Goal: Information Seeking & Learning: Learn about a topic

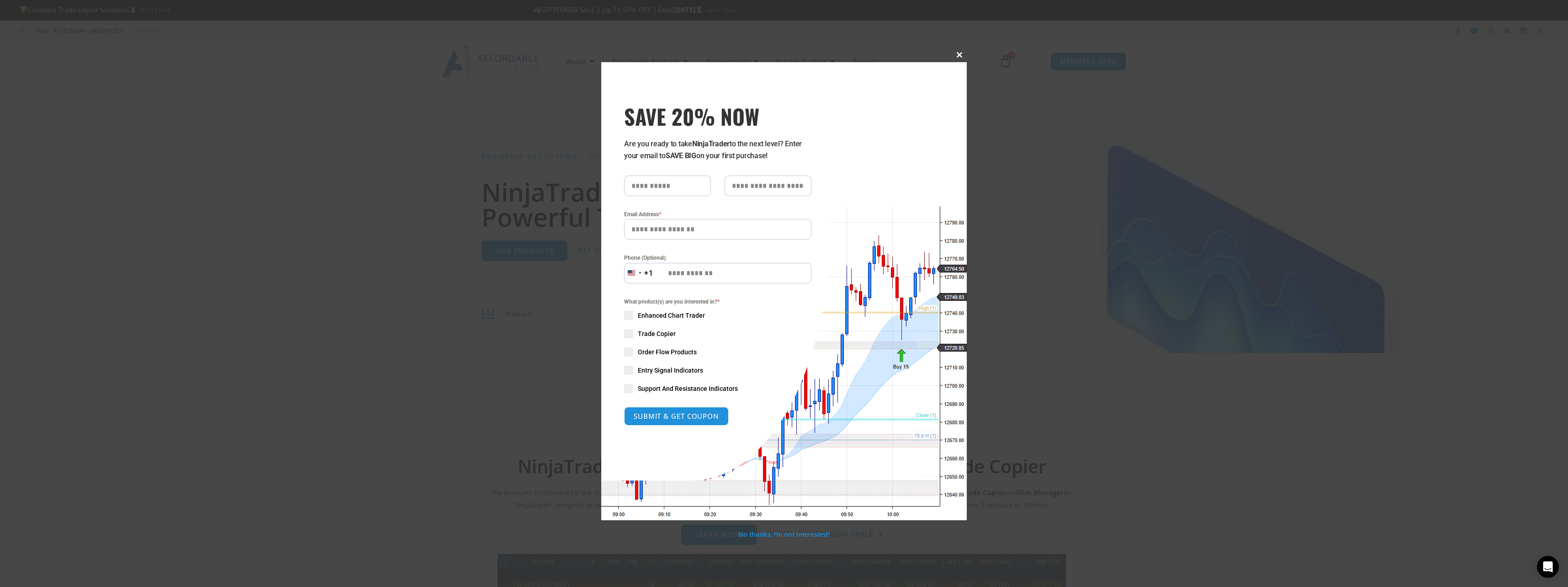
click at [958, 54] on span "SAVE 20% NOW popup" at bounding box center [959, 55] width 15 height 5
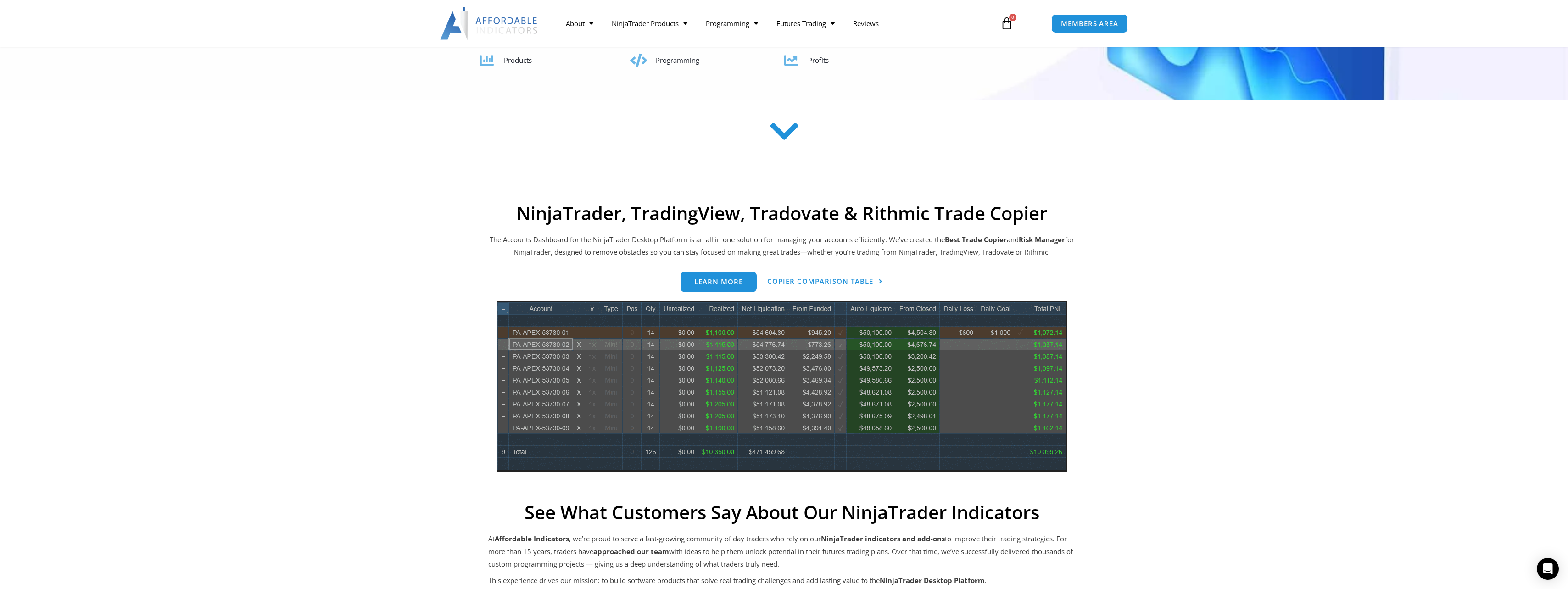
scroll to position [229, 0]
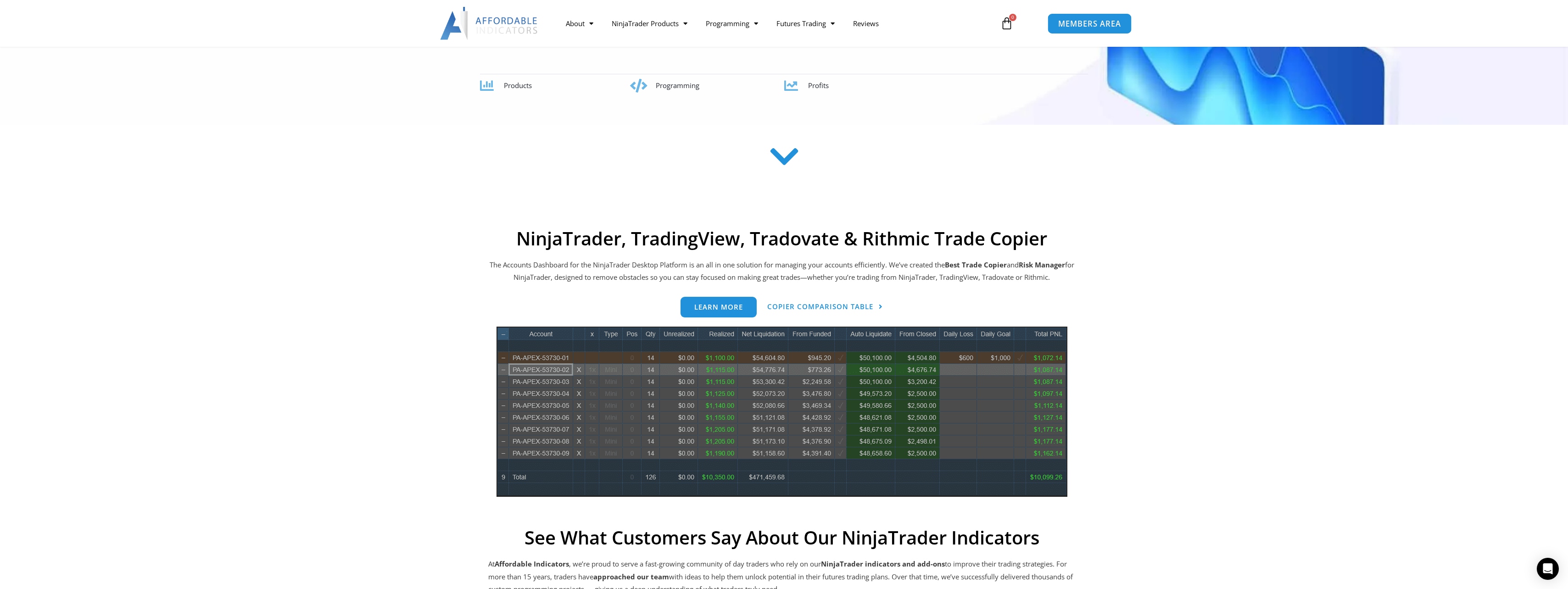
click at [962, 27] on span "MEMBERS AREA" at bounding box center [1089, 23] width 63 height 8
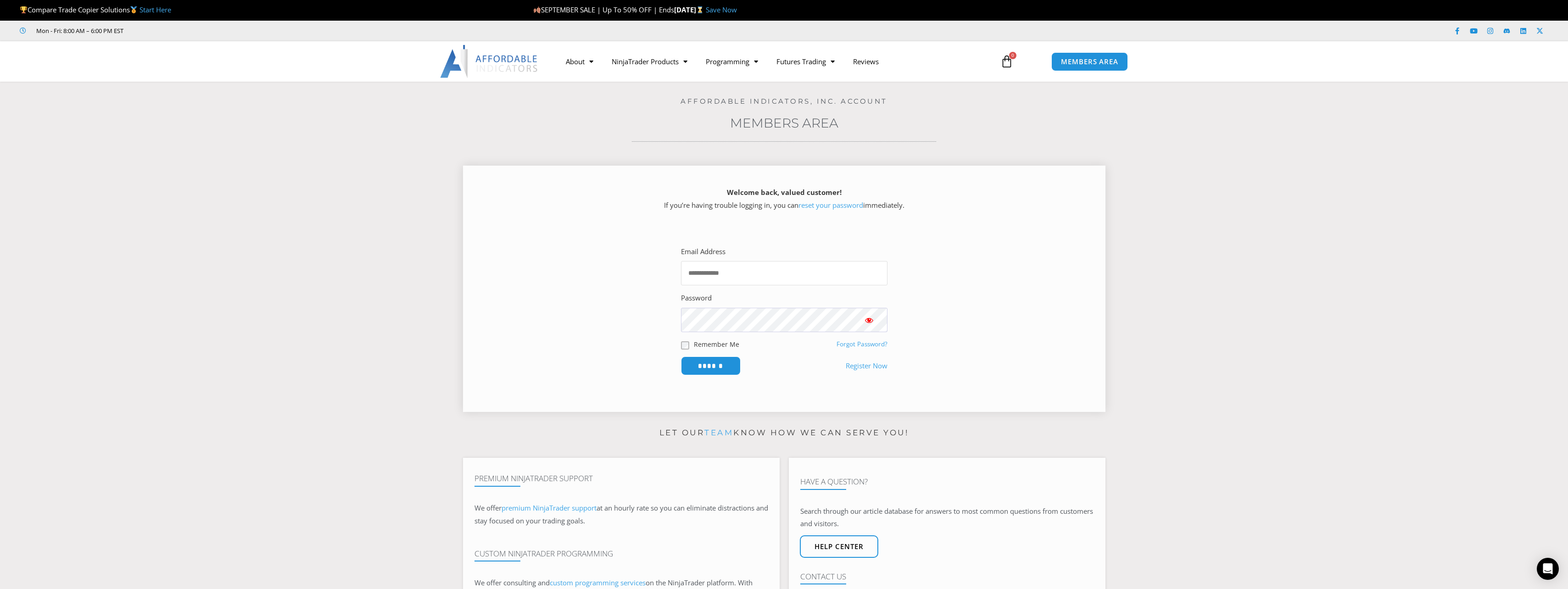
click at [735, 272] on input "Email Address" at bounding box center [784, 273] width 207 height 24
type input "**********"
click at [681, 356] on input "******" at bounding box center [711, 365] width 60 height 19
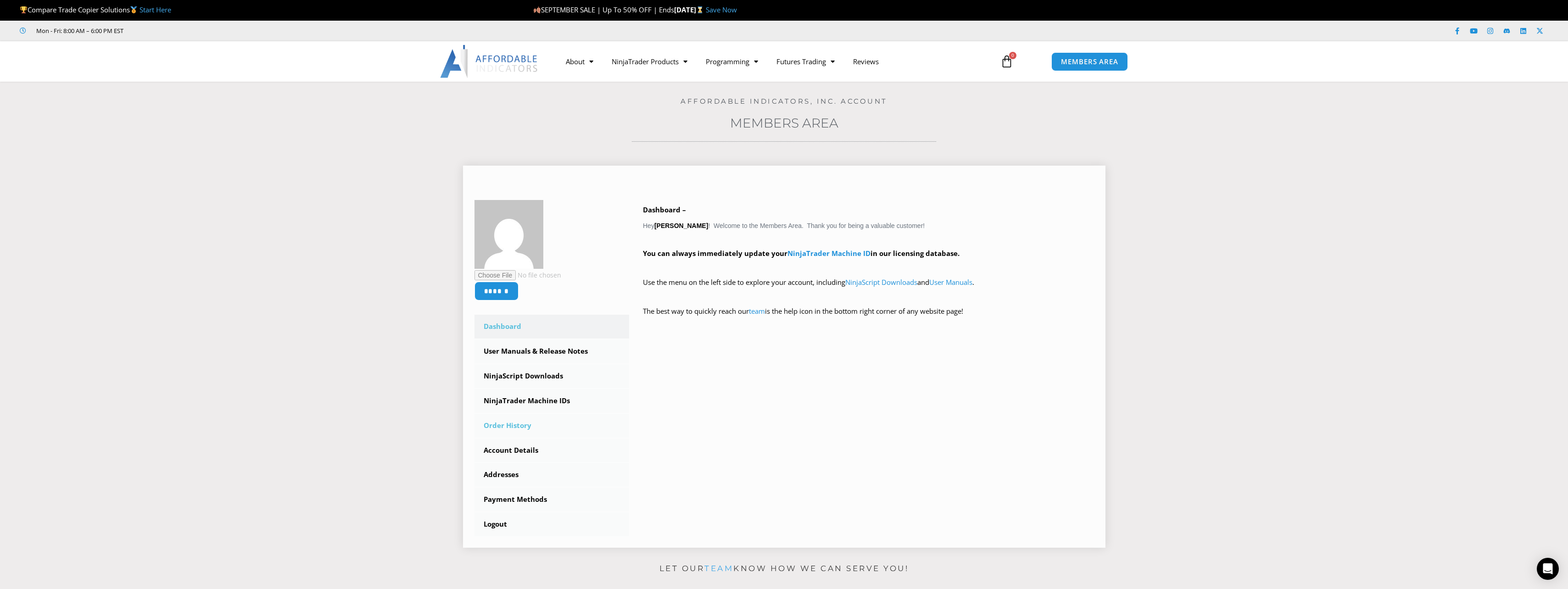
click at [512, 424] on link "Order History" at bounding box center [552, 425] width 155 height 24
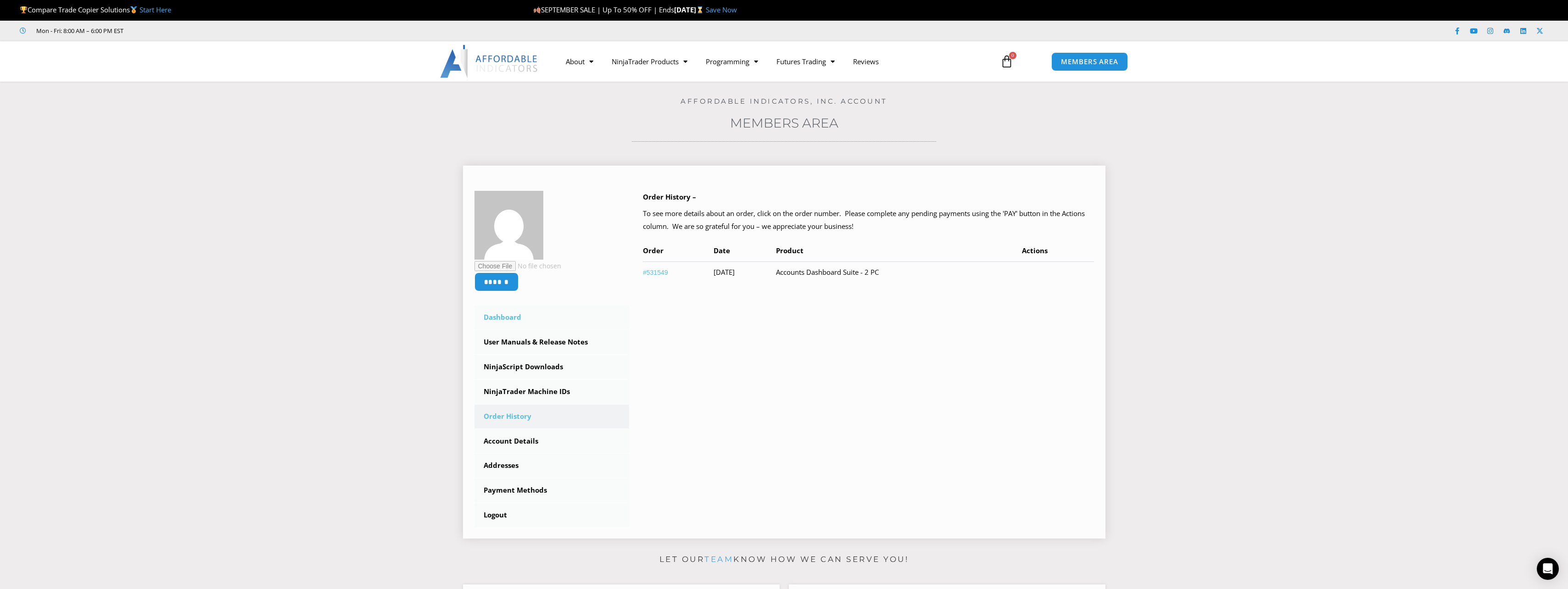
click at [509, 319] on link "Dashboard" at bounding box center [552, 317] width 155 height 24
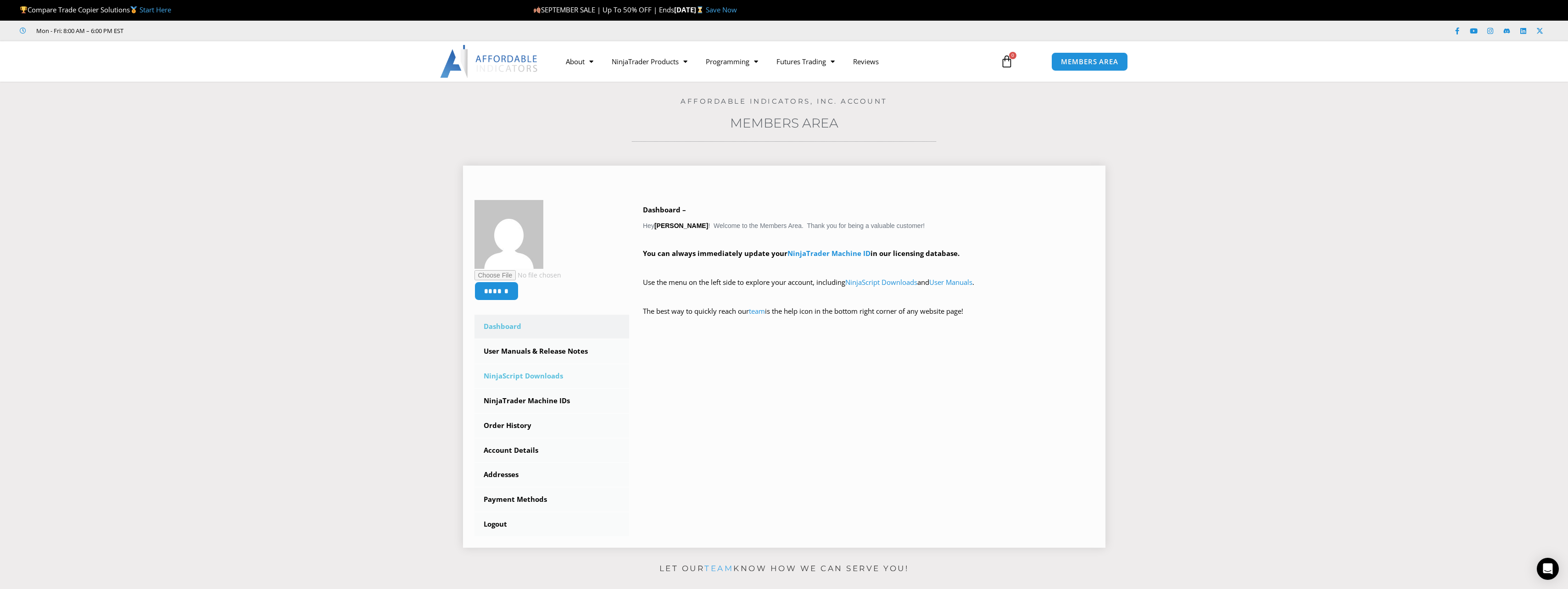
click at [531, 377] on link "NinjaScript Downloads" at bounding box center [552, 376] width 155 height 24
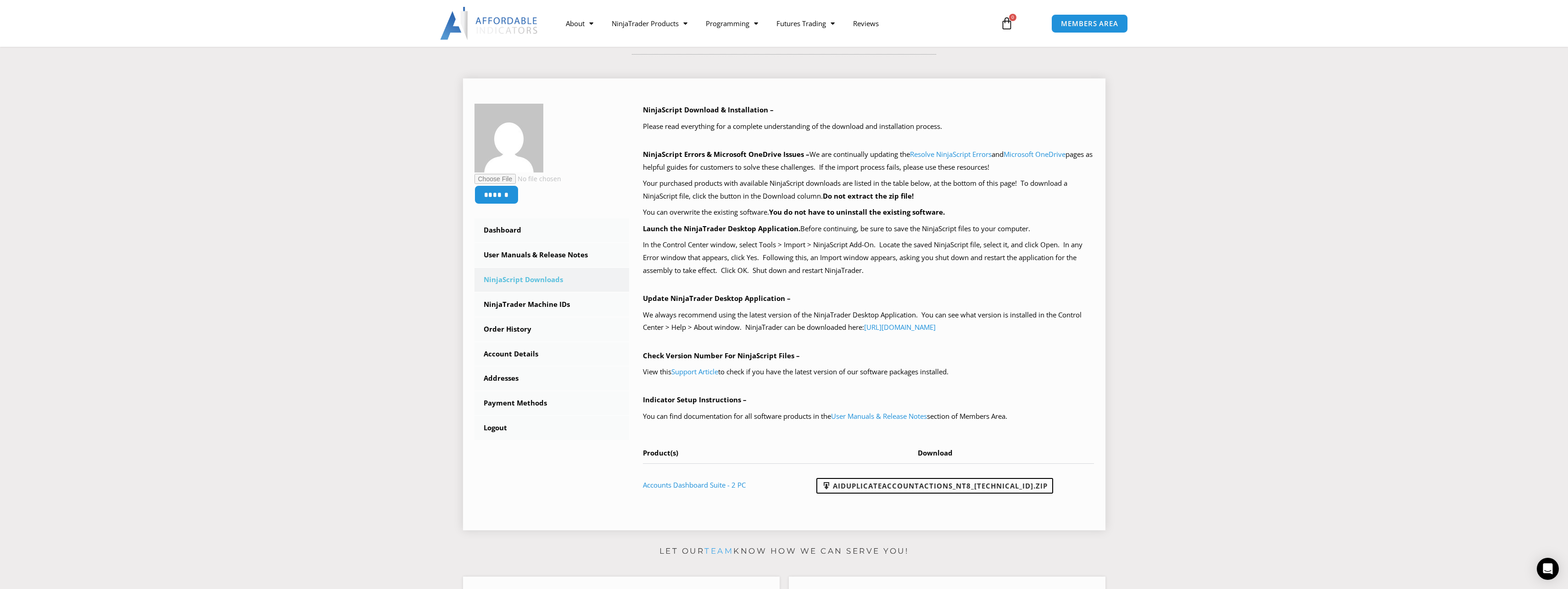
scroll to position [229, 0]
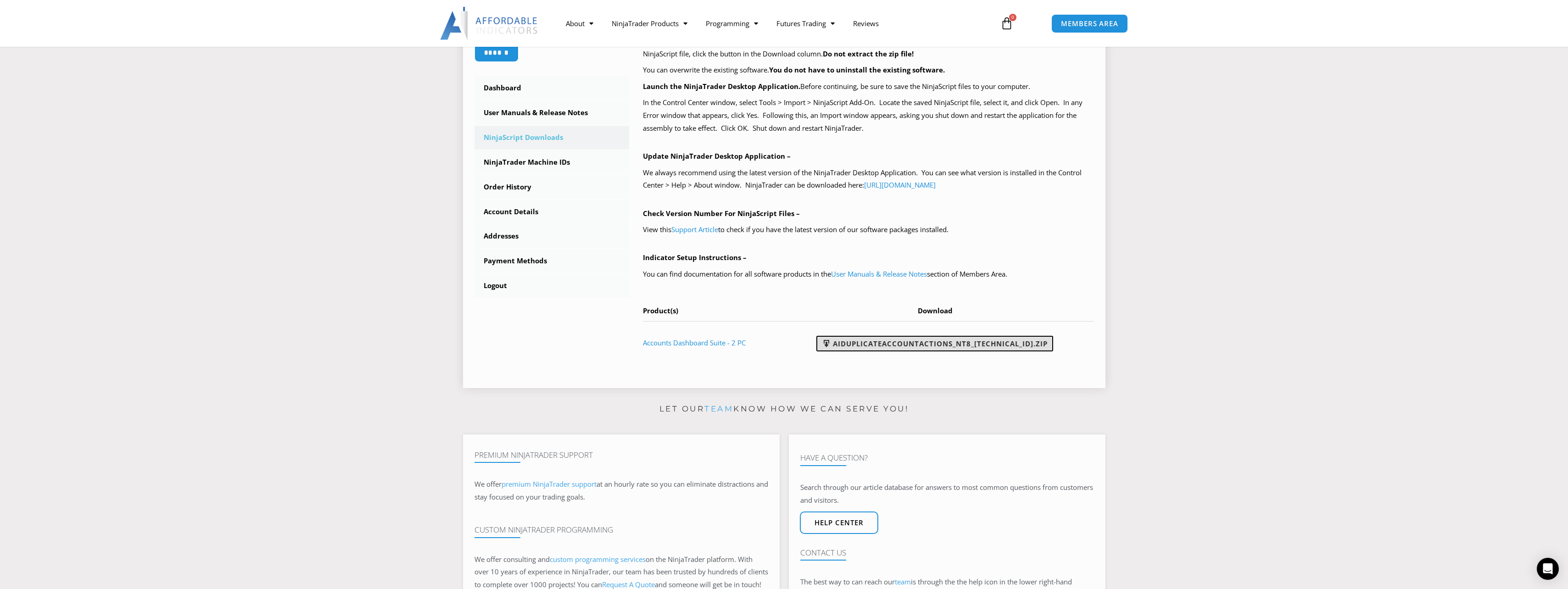
click at [959, 340] on link "AIDuplicateAccountActions_NT8_25.9.24.1.zip" at bounding box center [934, 343] width 237 height 16
drag, startPoint x: 1318, startPoint y: 207, endPoint x: 944, endPoint y: 142, distance: 379.6
click at [1316, 205] on section "****** Dashboard Subscriptions User Manuals & Release Notes NinjaScript Downloa…" at bounding box center [784, 158] width 1522 height 472
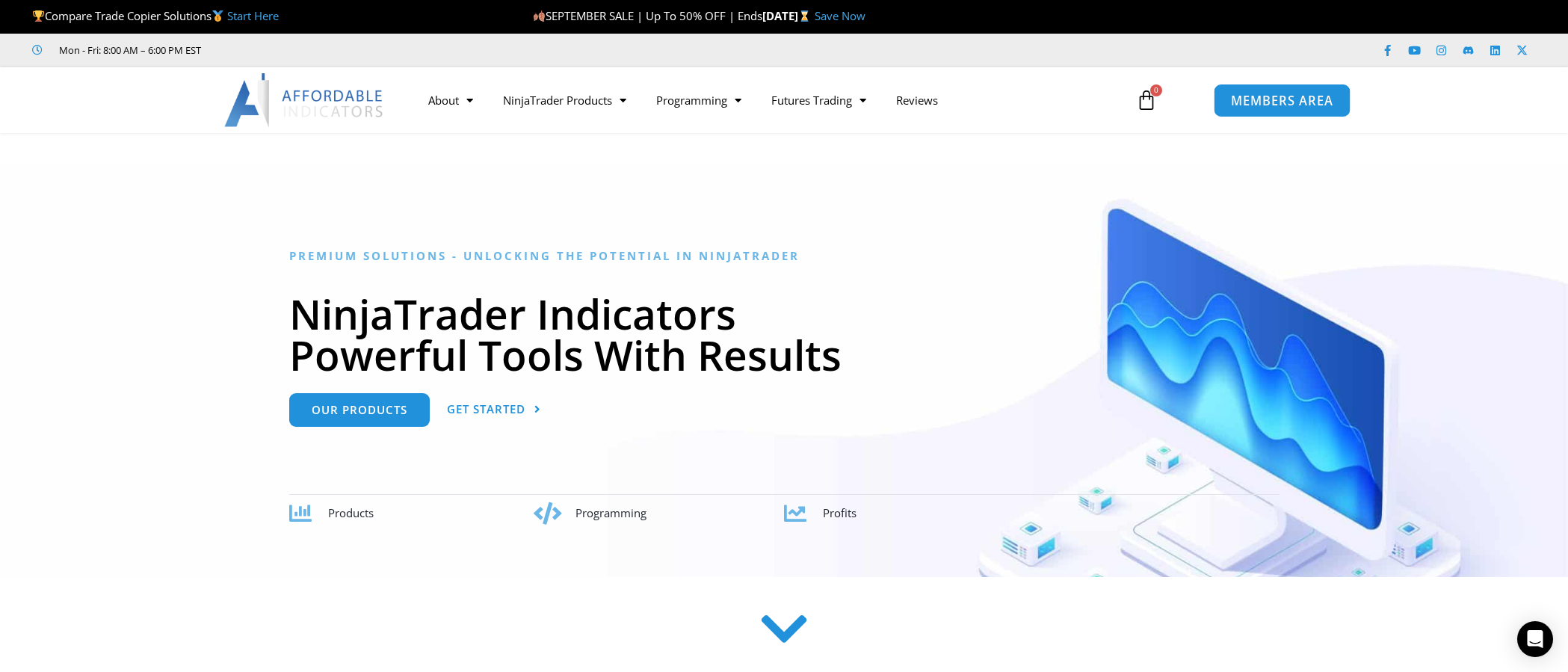
drag, startPoint x: 1282, startPoint y: 98, endPoint x: 1269, endPoint y: 101, distance: 13.3
click at [1282, 98] on span "MEMBERS AREA" at bounding box center [1280, 101] width 103 height 13
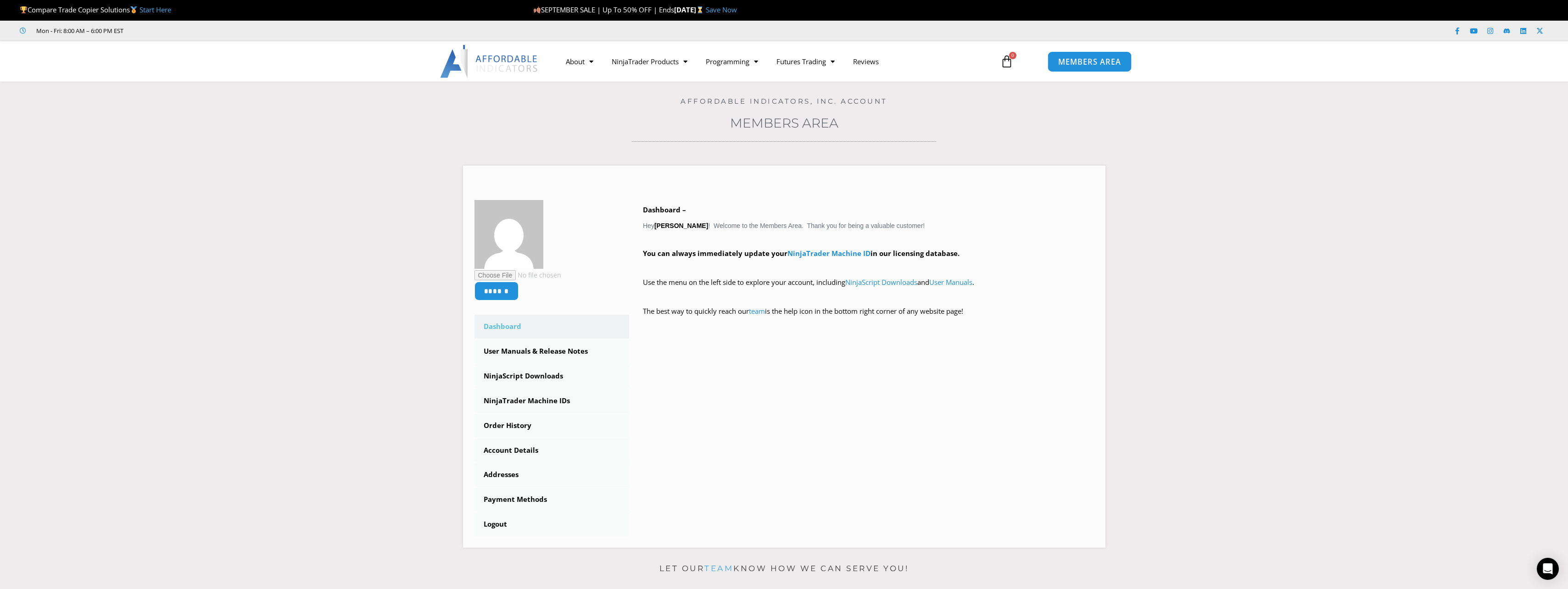
click at [1090, 62] on span "MEMBERS AREA" at bounding box center [1089, 62] width 63 height 8
click at [574, 62] on link "About" at bounding box center [579, 61] width 46 height 21
click at [641, 64] on link "NinjaTrader Products" at bounding box center [650, 61] width 94 height 21
click at [687, 59] on span "Menu" at bounding box center [683, 62] width 9 height 16
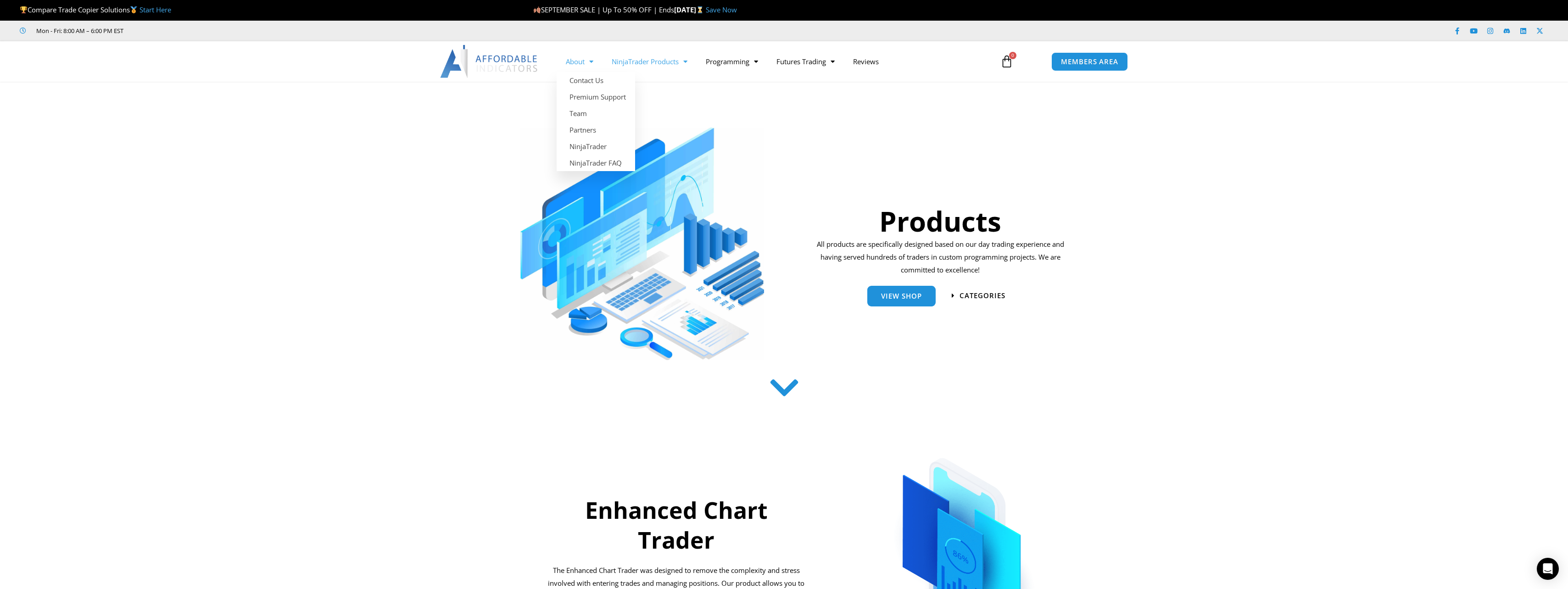
click at [514, 61] on img at bounding box center [489, 62] width 98 height 33
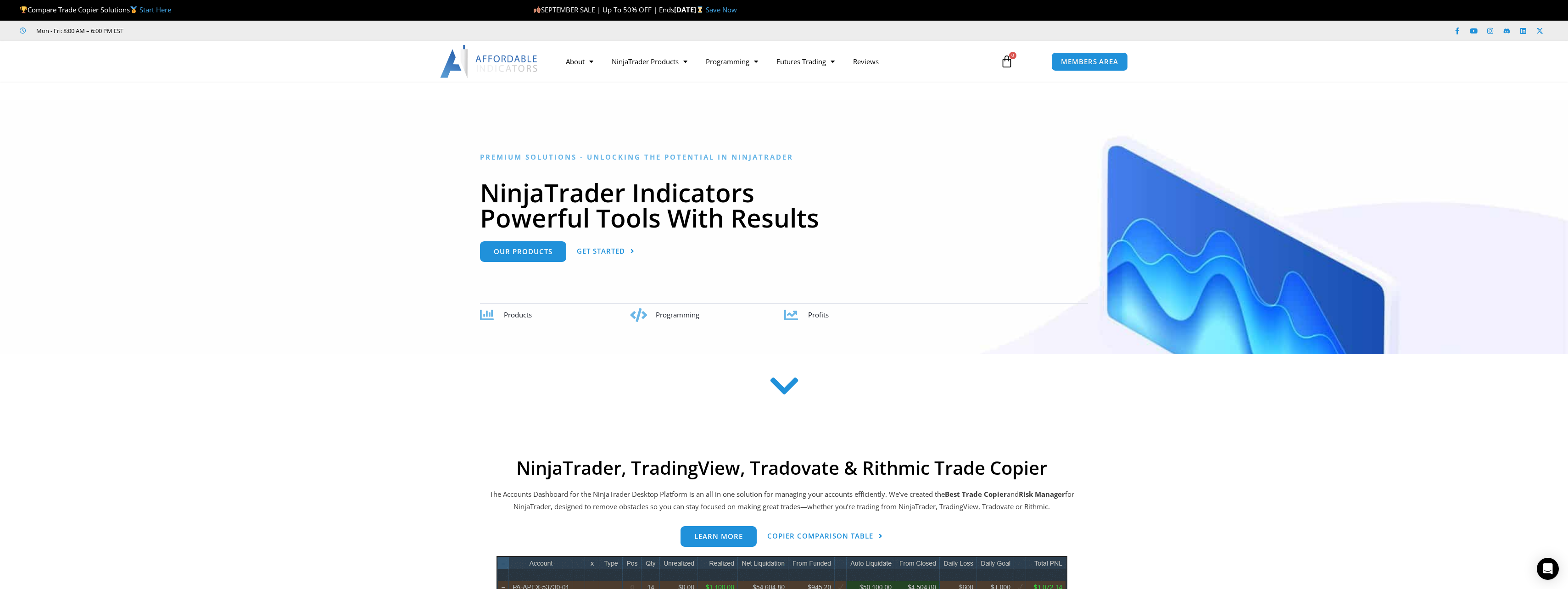
click at [1004, 60] on icon at bounding box center [1006, 61] width 13 height 13
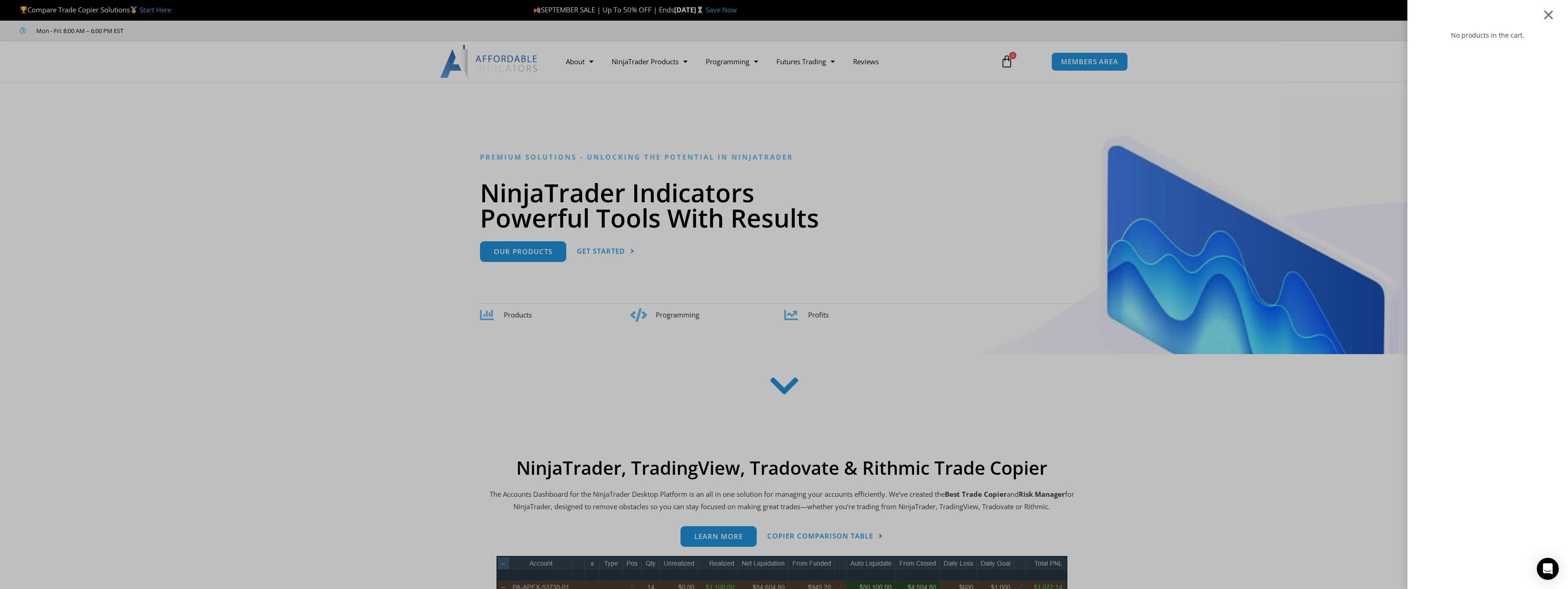
click at [1551, 13] on div at bounding box center [1548, 15] width 12 height 11
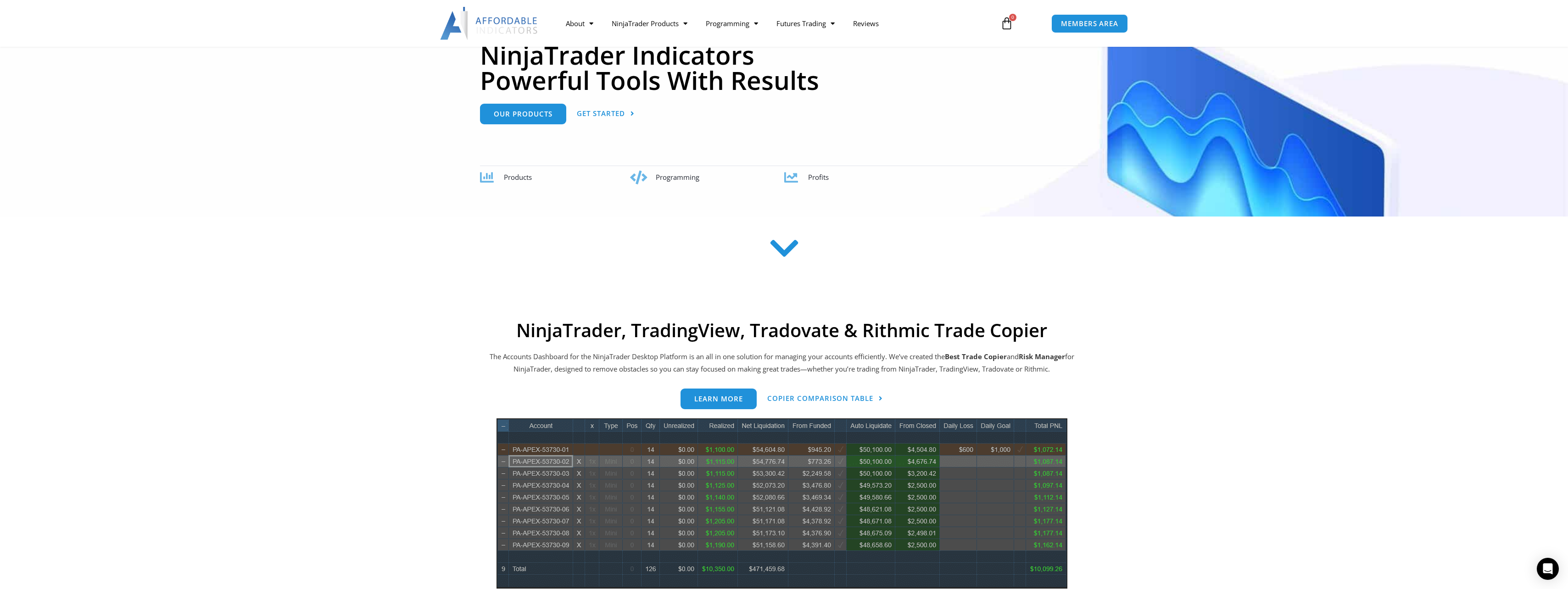
scroll to position [92, 0]
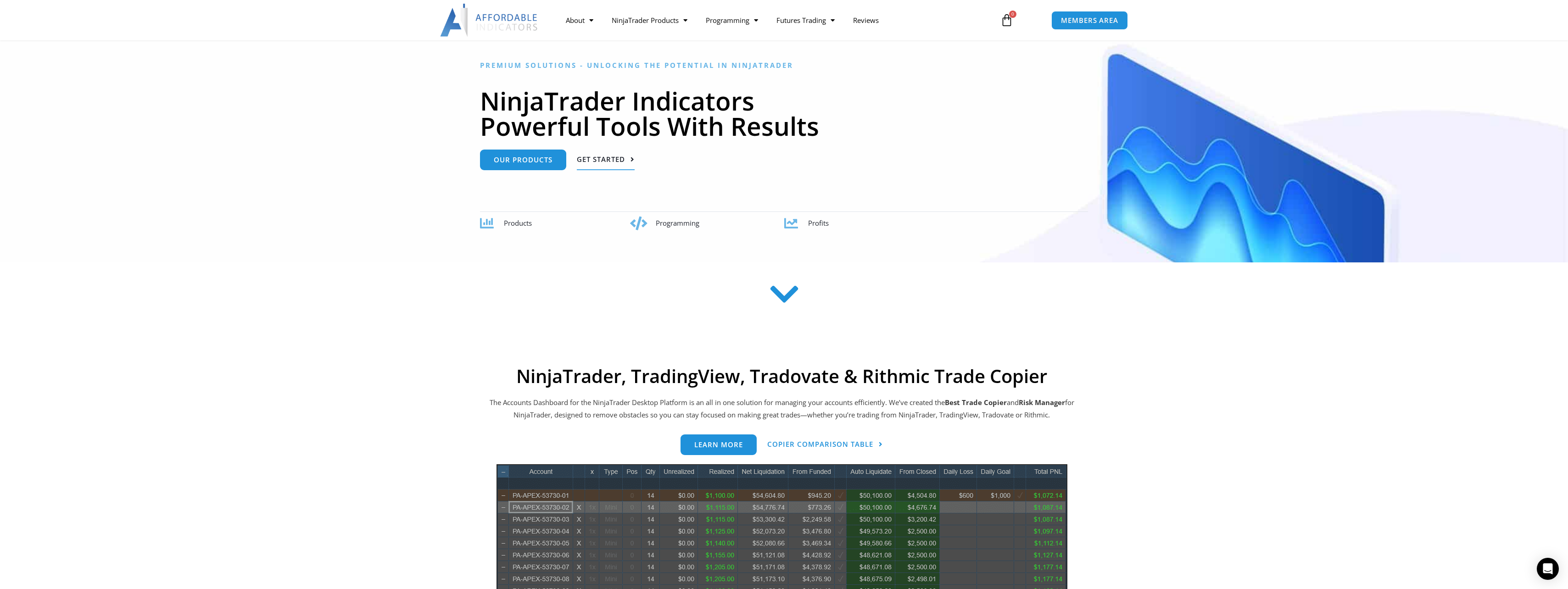
click at [614, 157] on span "Get Started" at bounding box center [600, 159] width 48 height 7
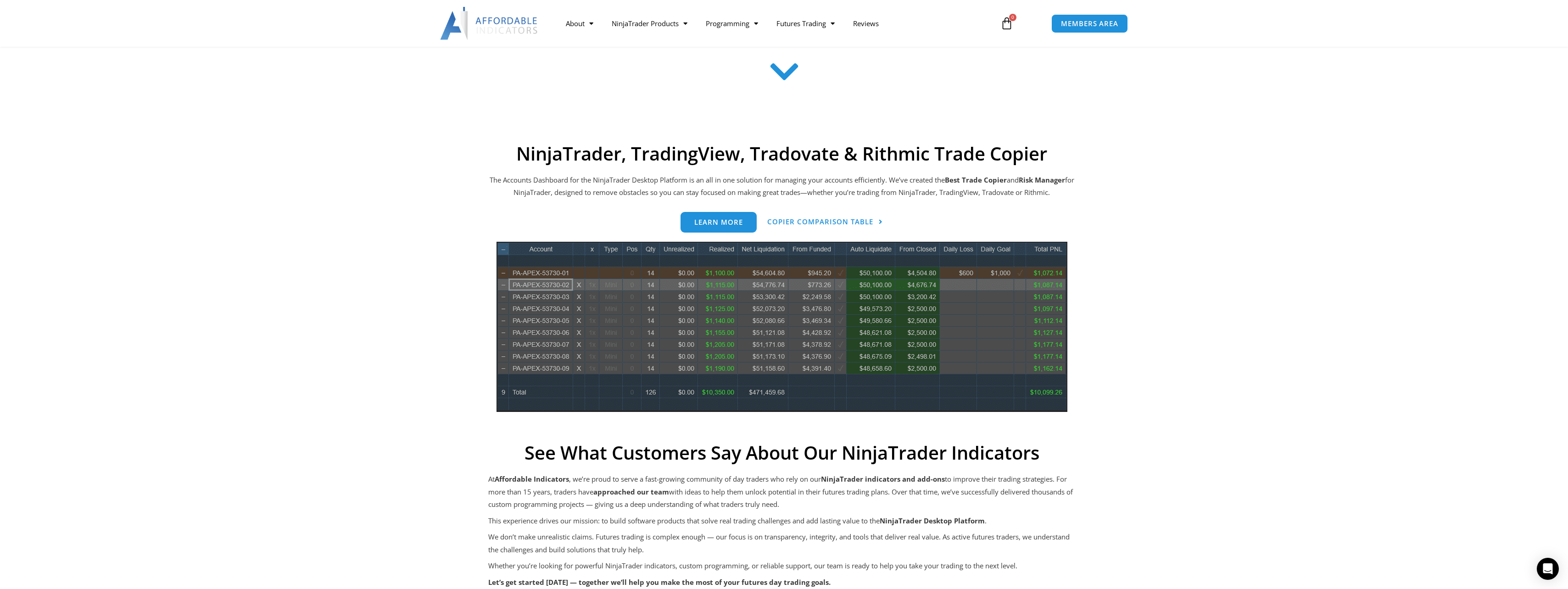
scroll to position [370, 0]
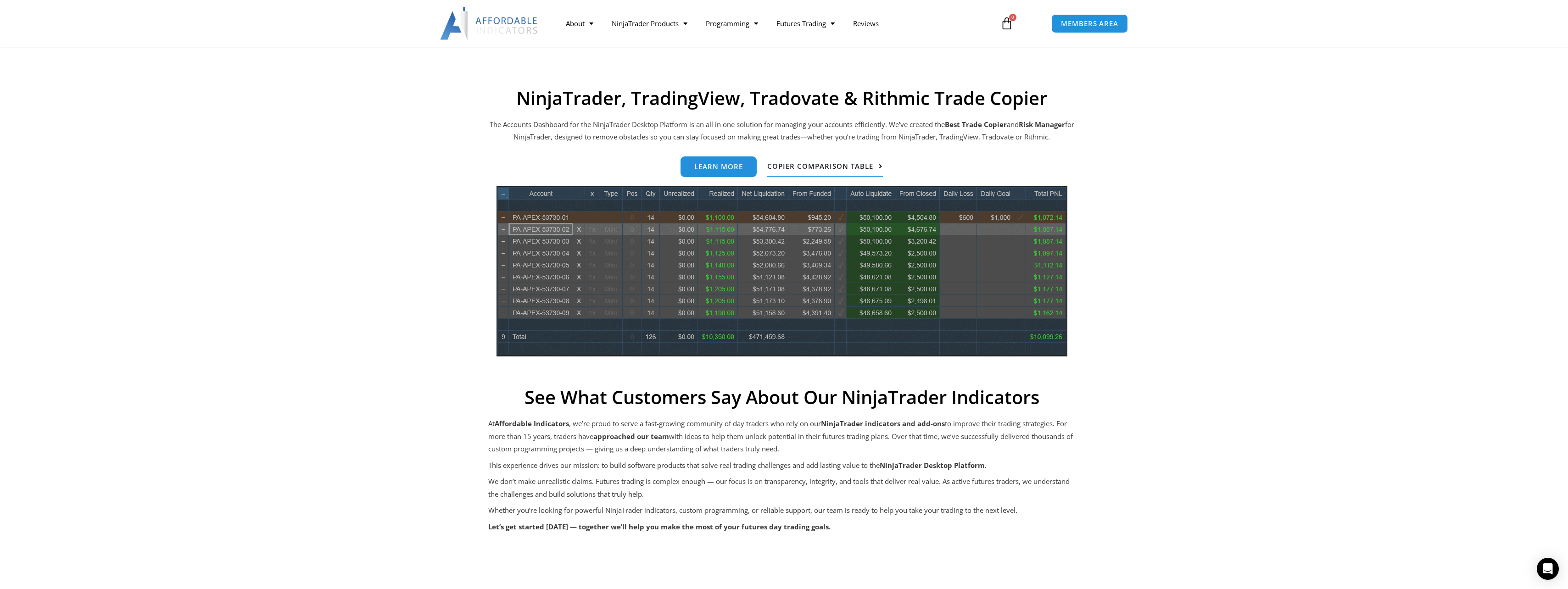
click at [817, 169] on span "Copier Comparison Table" at bounding box center [820, 166] width 106 height 7
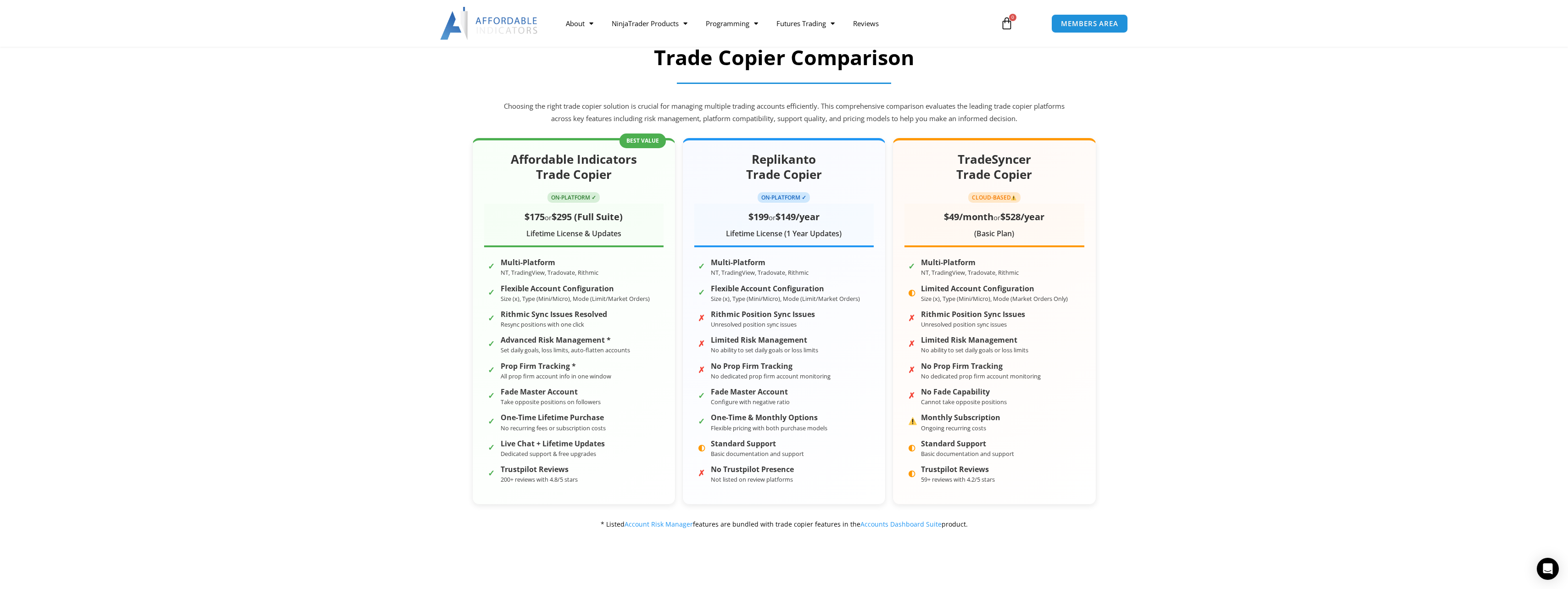
scroll to position [229, 0]
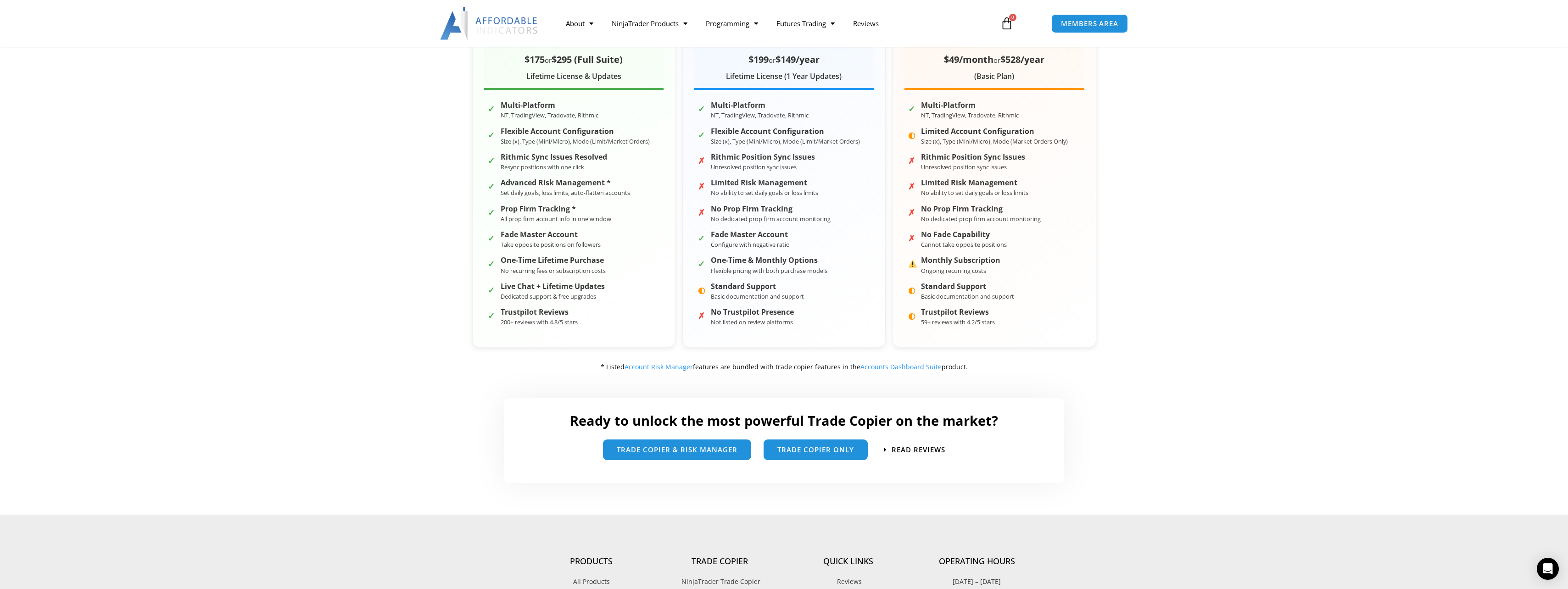
click at [912, 367] on link "Accounts Dashboard Suite" at bounding box center [900, 367] width 81 height 9
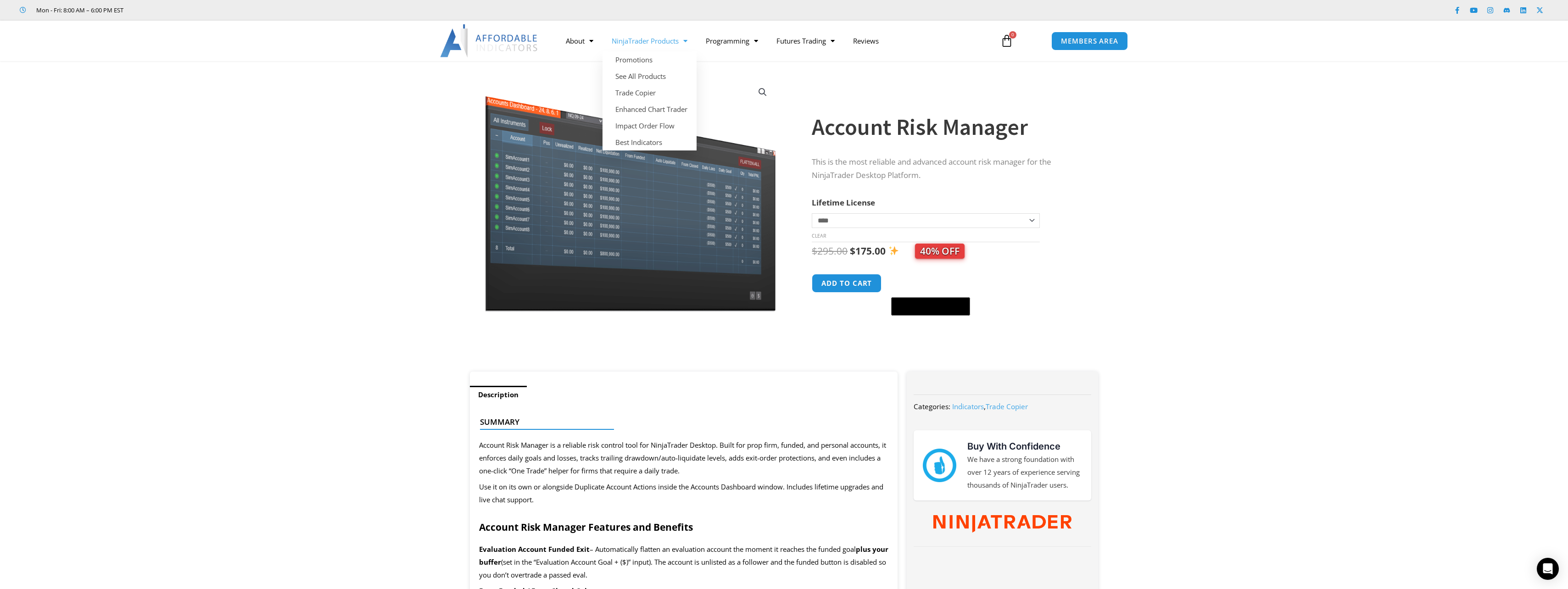
drag, startPoint x: 1227, startPoint y: 167, endPoint x: 1227, endPoint y: 159, distance: 8.0
click at [1227, 167] on section "**********" at bounding box center [784, 221] width 1568 height 301
click at [759, 89] on link "View full-screen image gallery" at bounding box center [762, 92] width 17 height 16
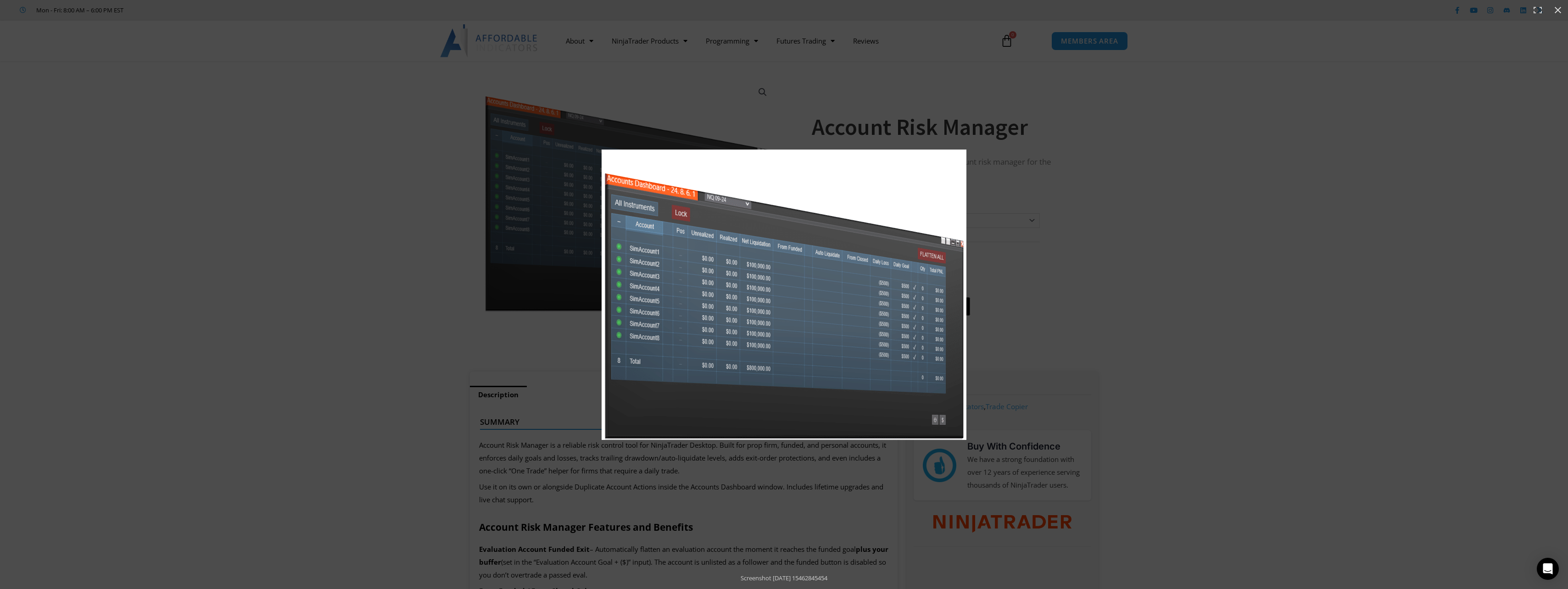
click at [733, 181] on img "Full screen image" at bounding box center [784, 294] width 365 height 290
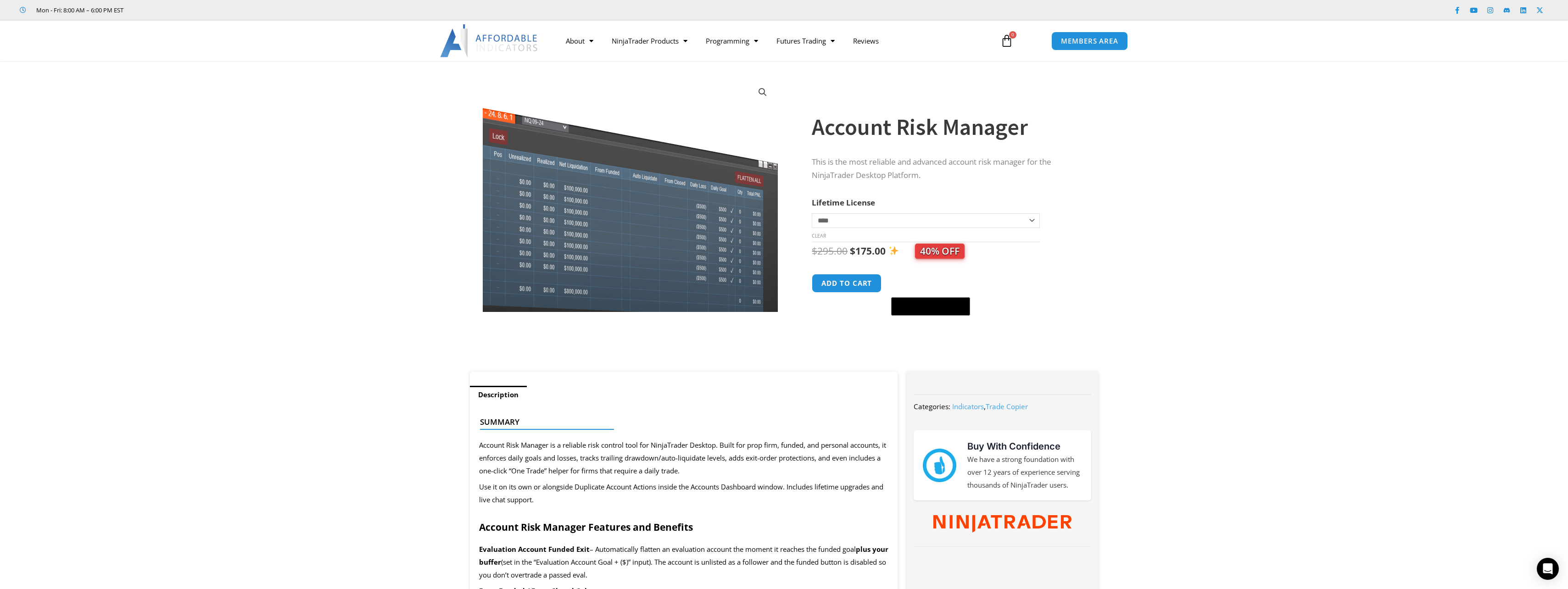
click at [756, 91] on link "View full-screen image gallery" at bounding box center [762, 92] width 17 height 16
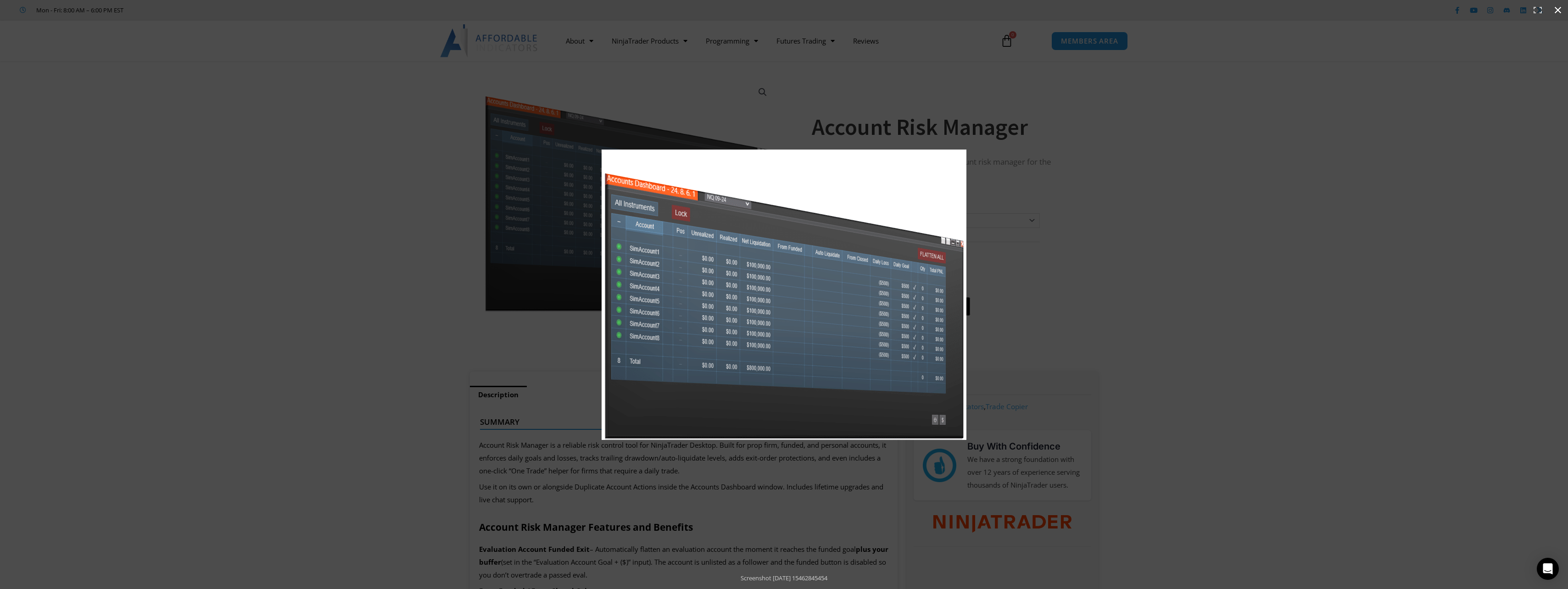
click at [757, 91] on div "Full screen image" at bounding box center [784, 294] width 1568 height 589
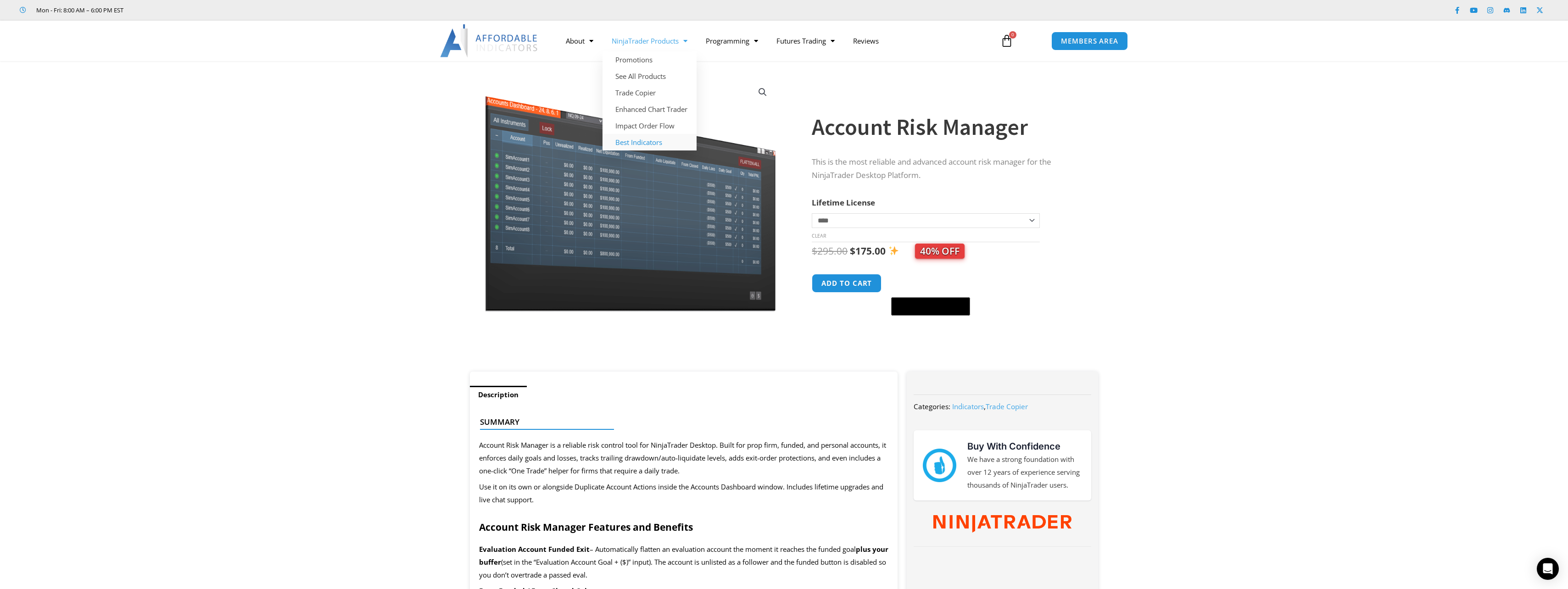
click at [652, 144] on link "Best Indicators" at bounding box center [650, 142] width 94 height 16
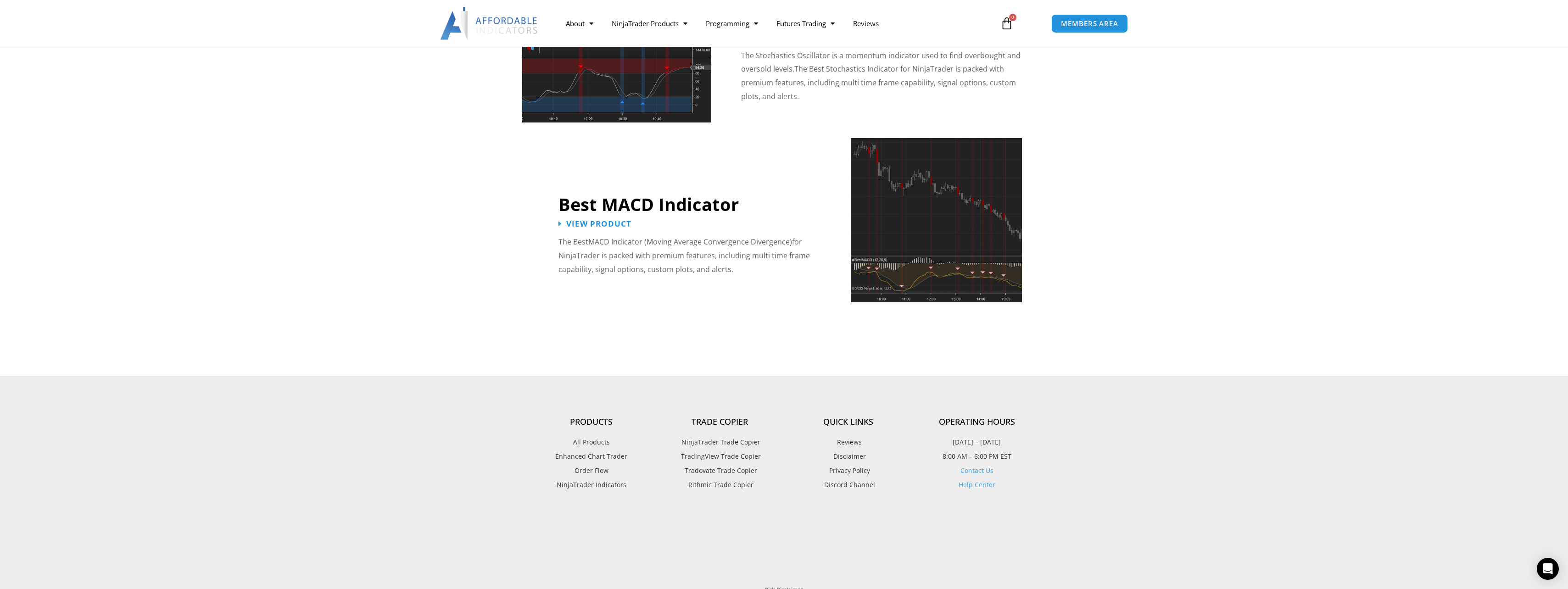
scroll to position [2195, 0]
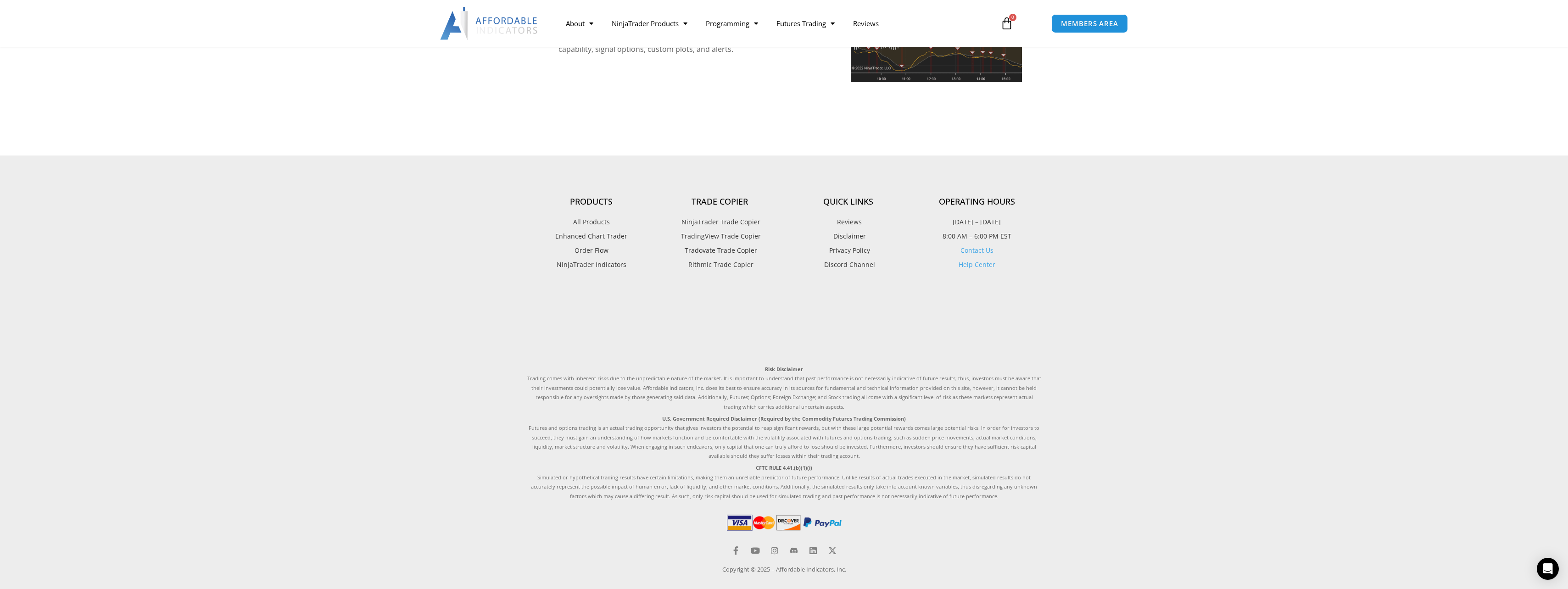
click at [589, 258] on span "NinjaTrader Indicators" at bounding box center [591, 265] width 70 height 12
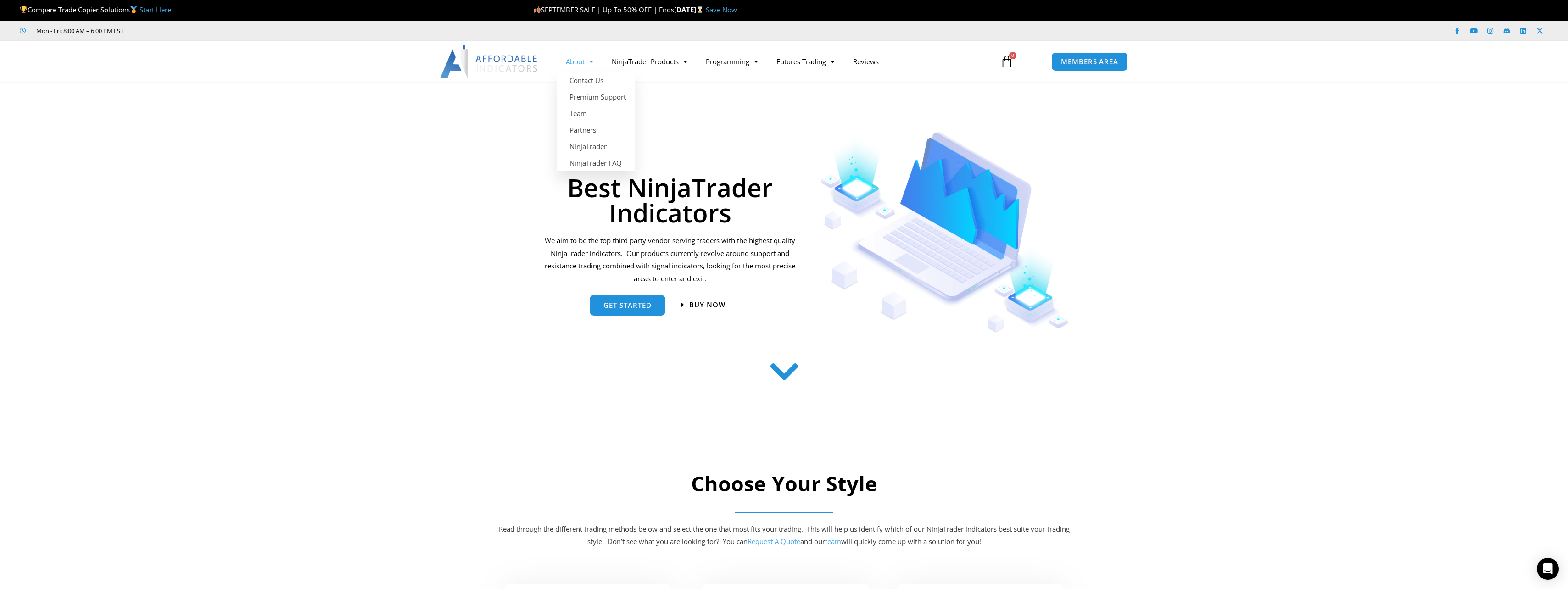
click at [570, 58] on link "About" at bounding box center [579, 61] width 46 height 21
click at [510, 59] on img at bounding box center [489, 62] width 98 height 33
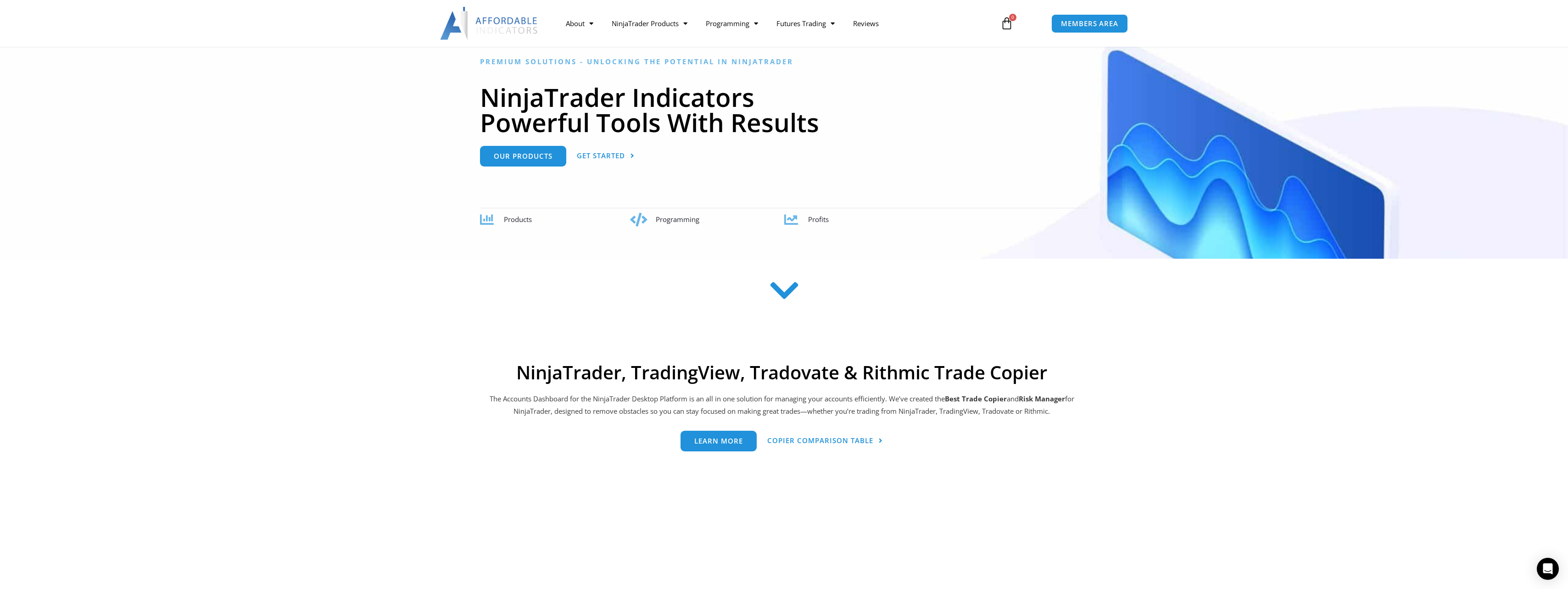
scroll to position [137, 0]
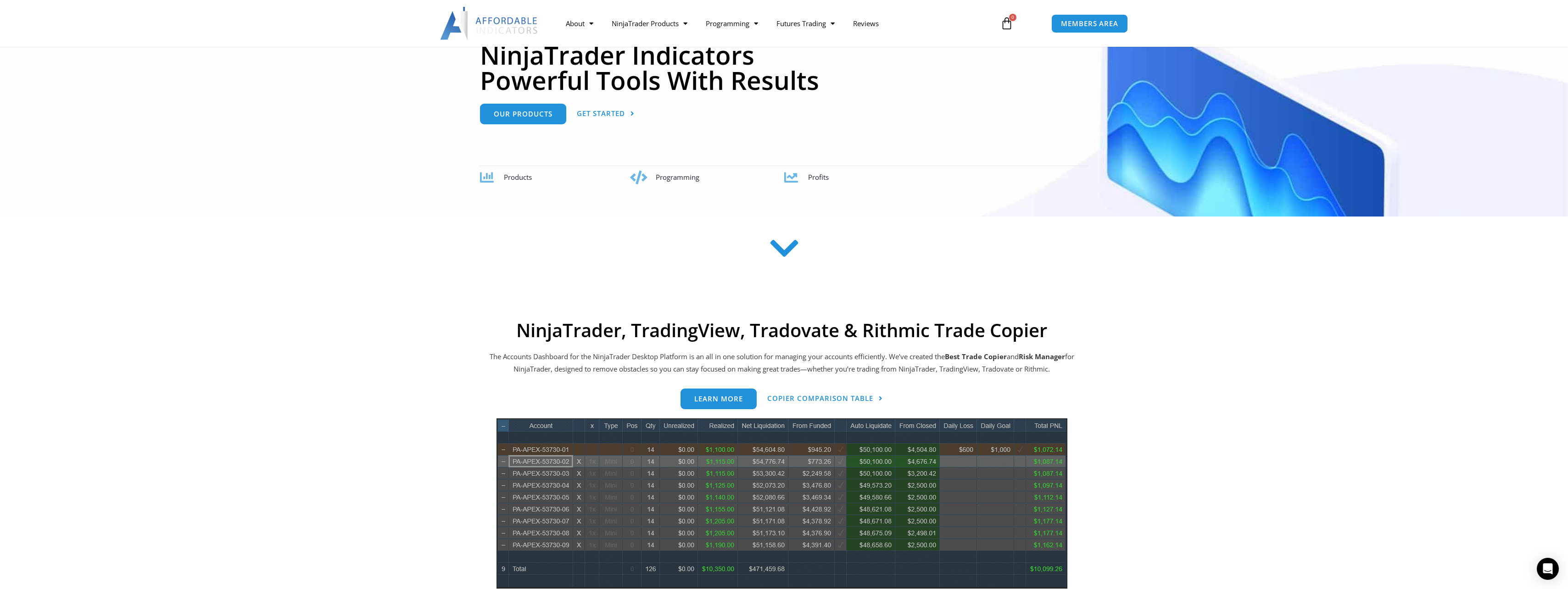
click at [517, 181] on div "Products" at bounding box center [567, 177] width 128 height 13
click at [483, 177] on icon at bounding box center [487, 177] width 14 height 14
drag, startPoint x: 683, startPoint y: 177, endPoint x: 690, endPoint y: 177, distance: 7.0
click at [690, 177] on span "Programming" at bounding box center [677, 177] width 43 height 9
drag, startPoint x: 690, startPoint y: 177, endPoint x: 806, endPoint y: 173, distance: 116.1
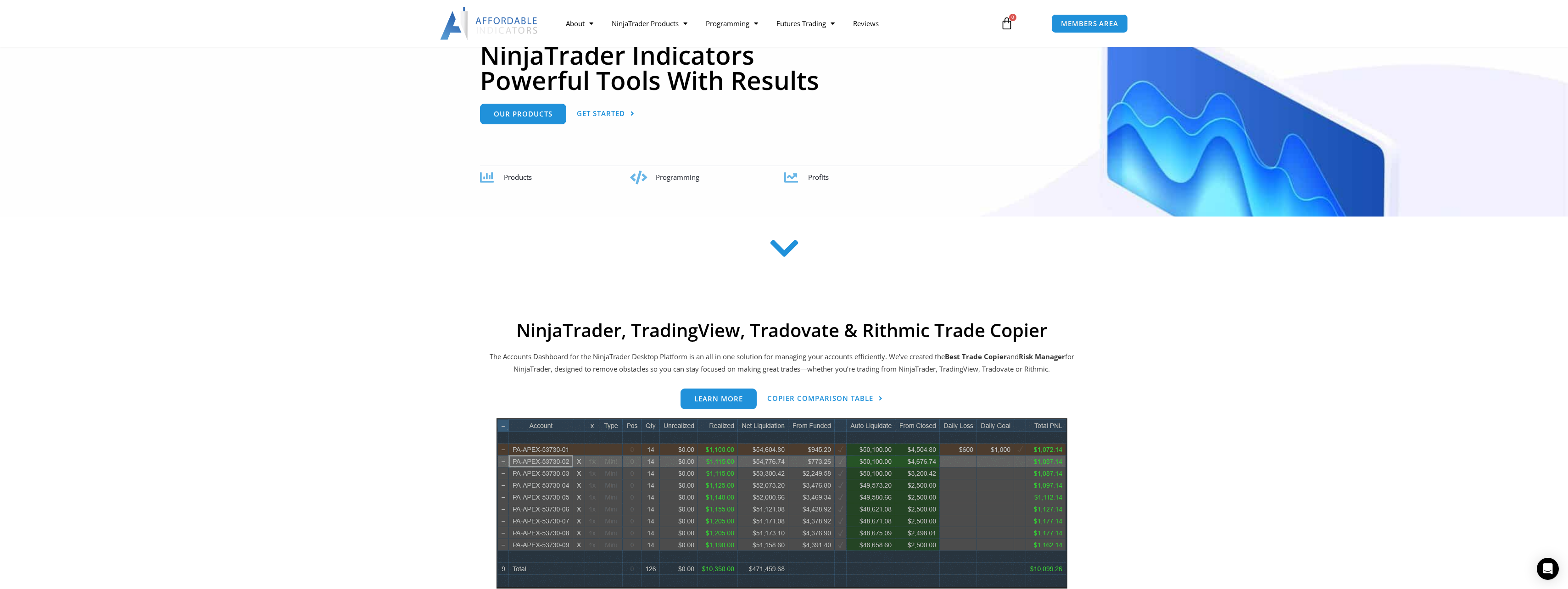
click at [806, 173] on div "Profits" at bounding box center [935, 177] width 302 height 14
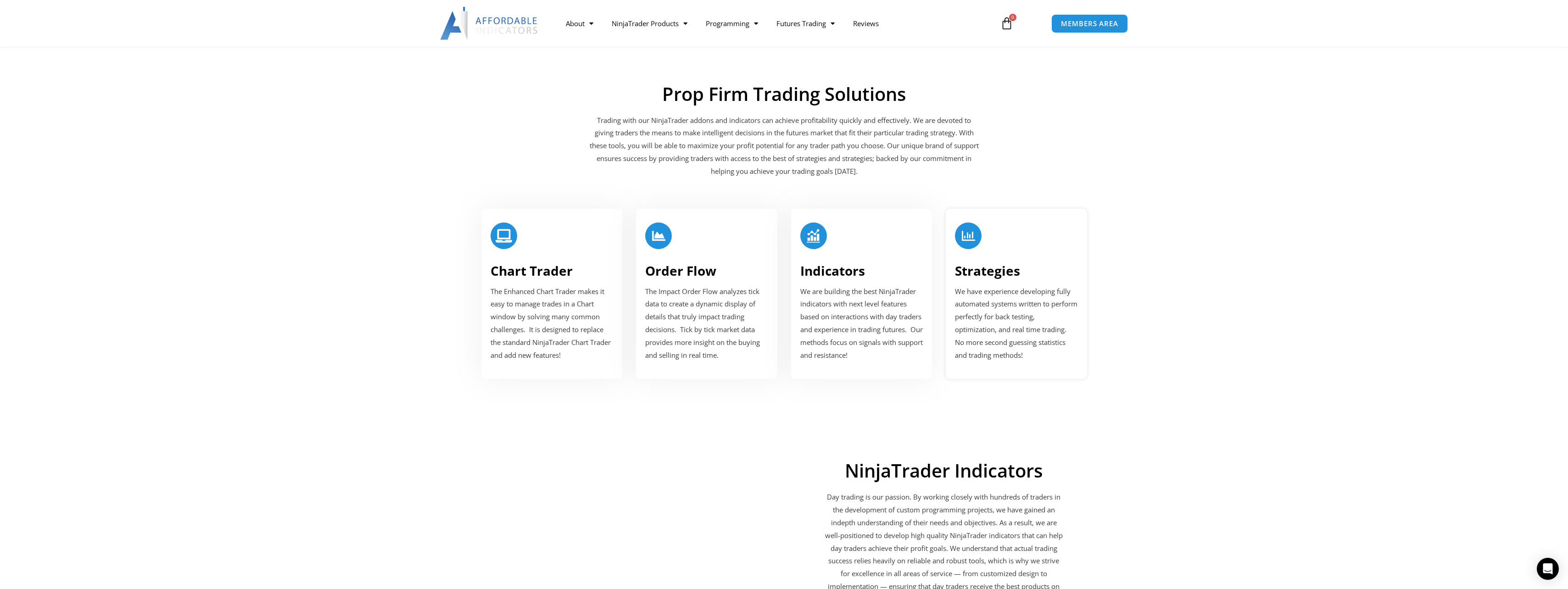
scroll to position [1055, 0]
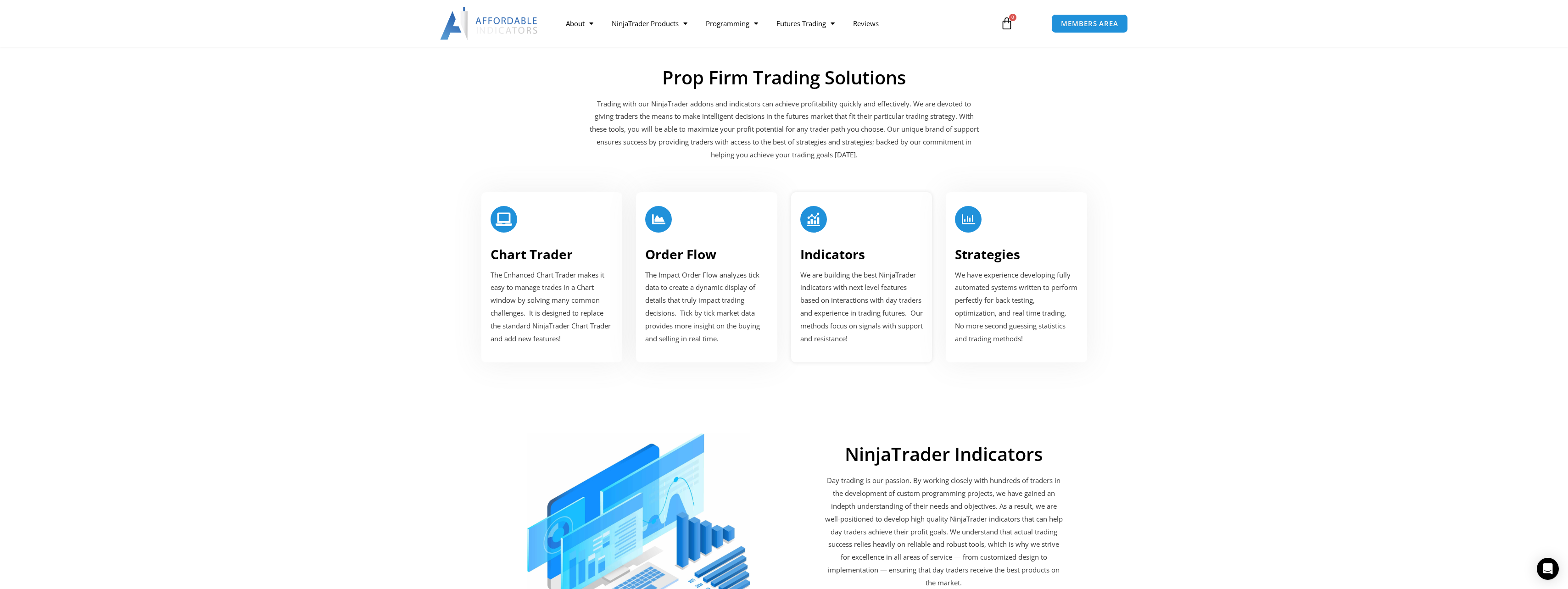
click at [814, 258] on link "Indicators" at bounding box center [833, 254] width 65 height 18
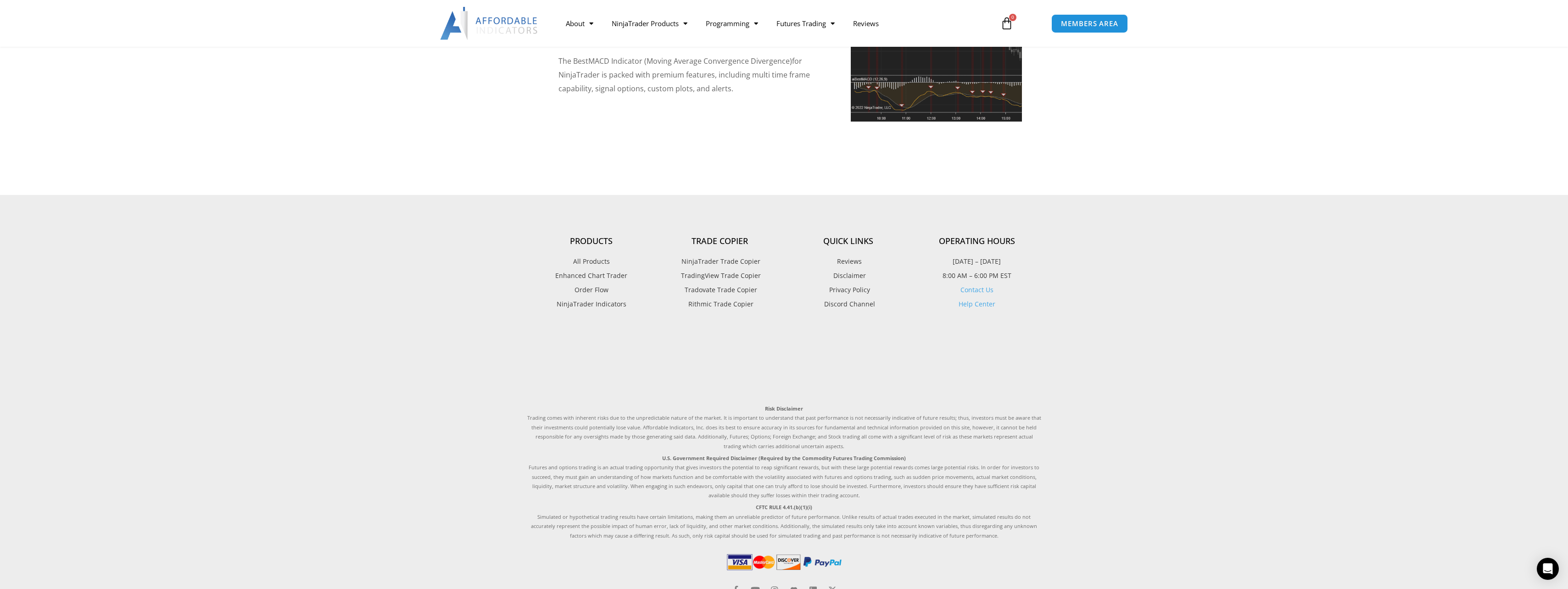
scroll to position [2195, 0]
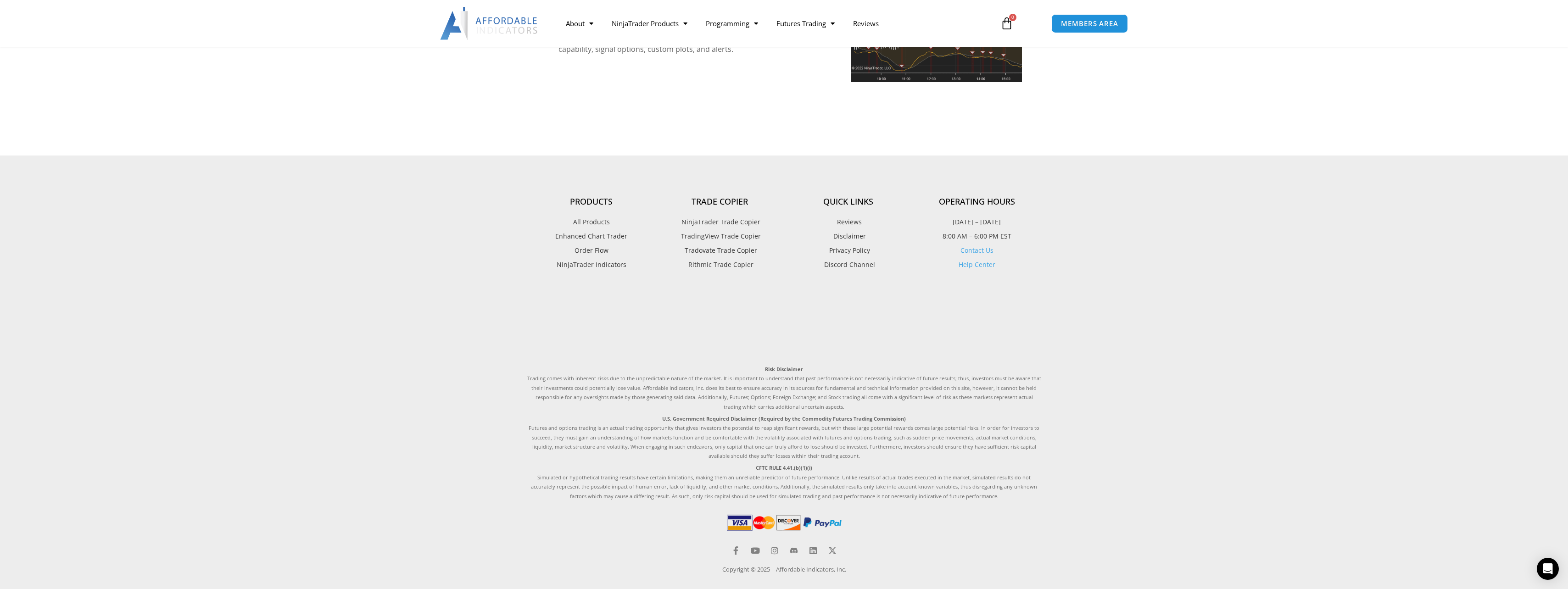
click at [969, 260] on link "Help Center" at bounding box center [977, 265] width 37 height 9
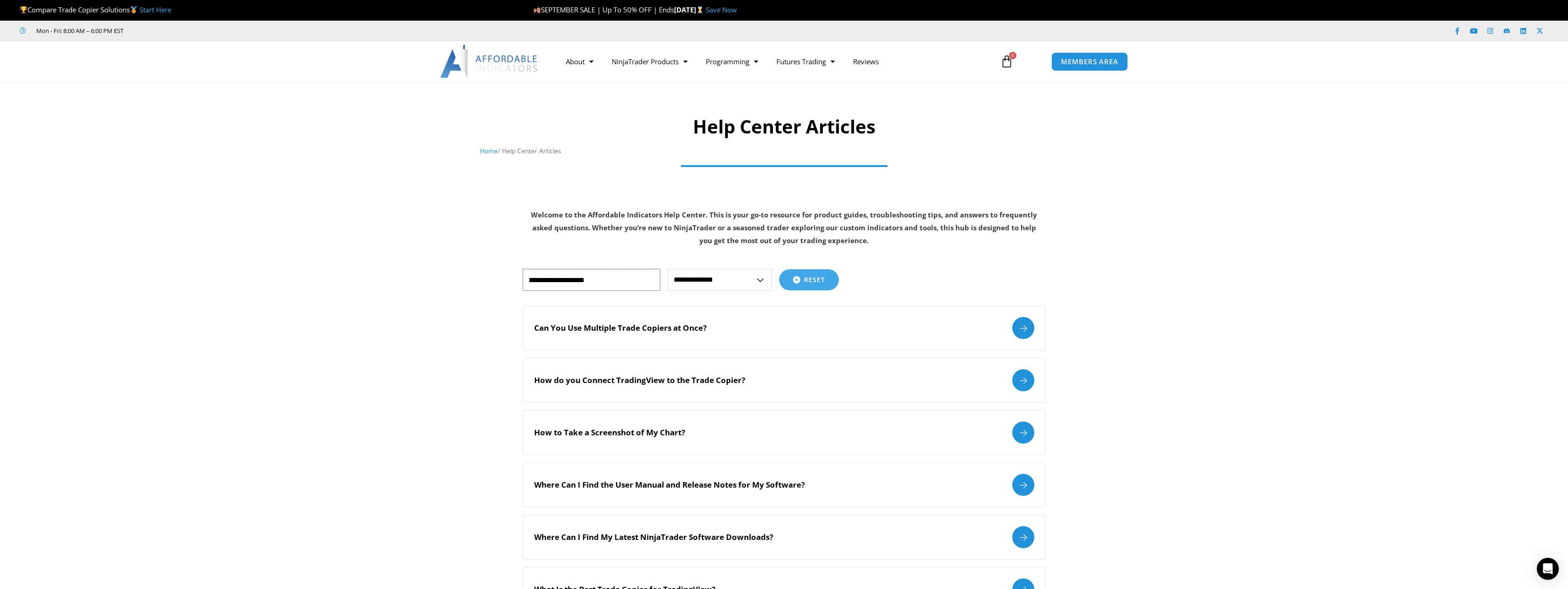
click at [597, 282] on input "text" at bounding box center [591, 280] width 138 height 22
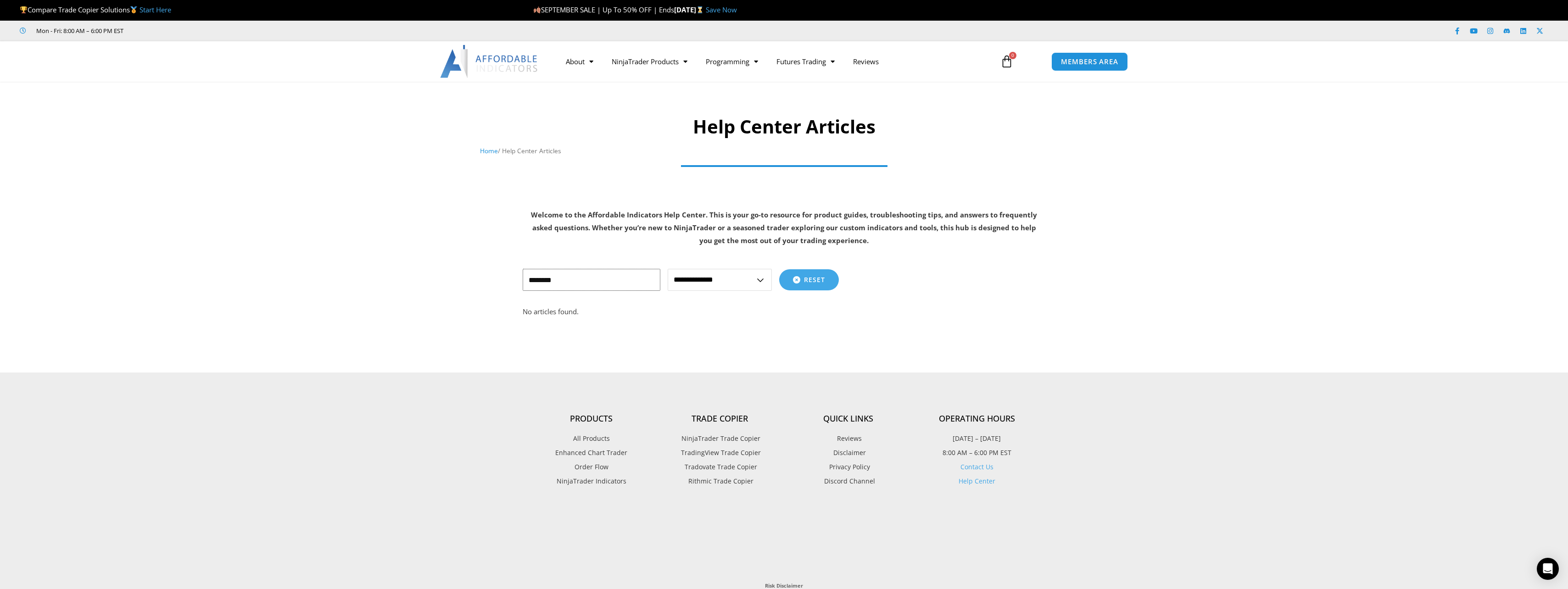
type input "********"
click at [646, 164] on link "Best Indicators" at bounding box center [650, 163] width 94 height 16
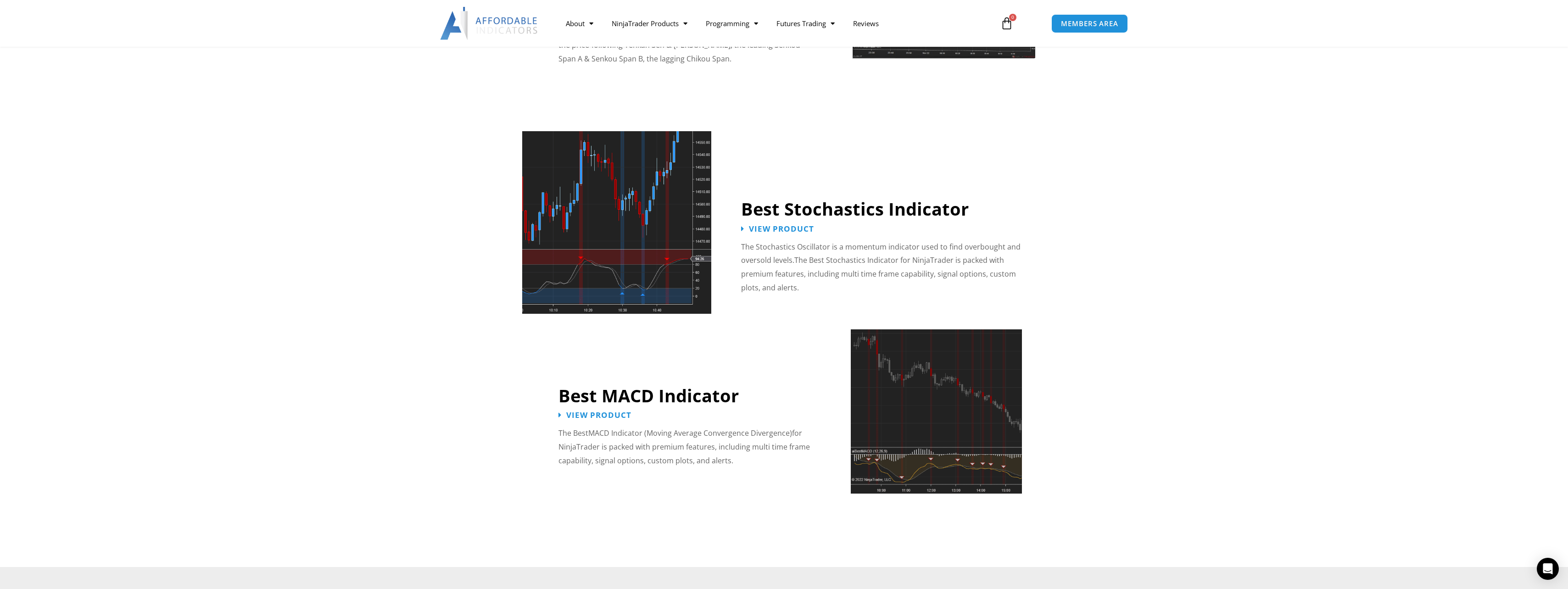
scroll to position [1691, 0]
